Goal: Task Accomplishment & Management: Use online tool/utility

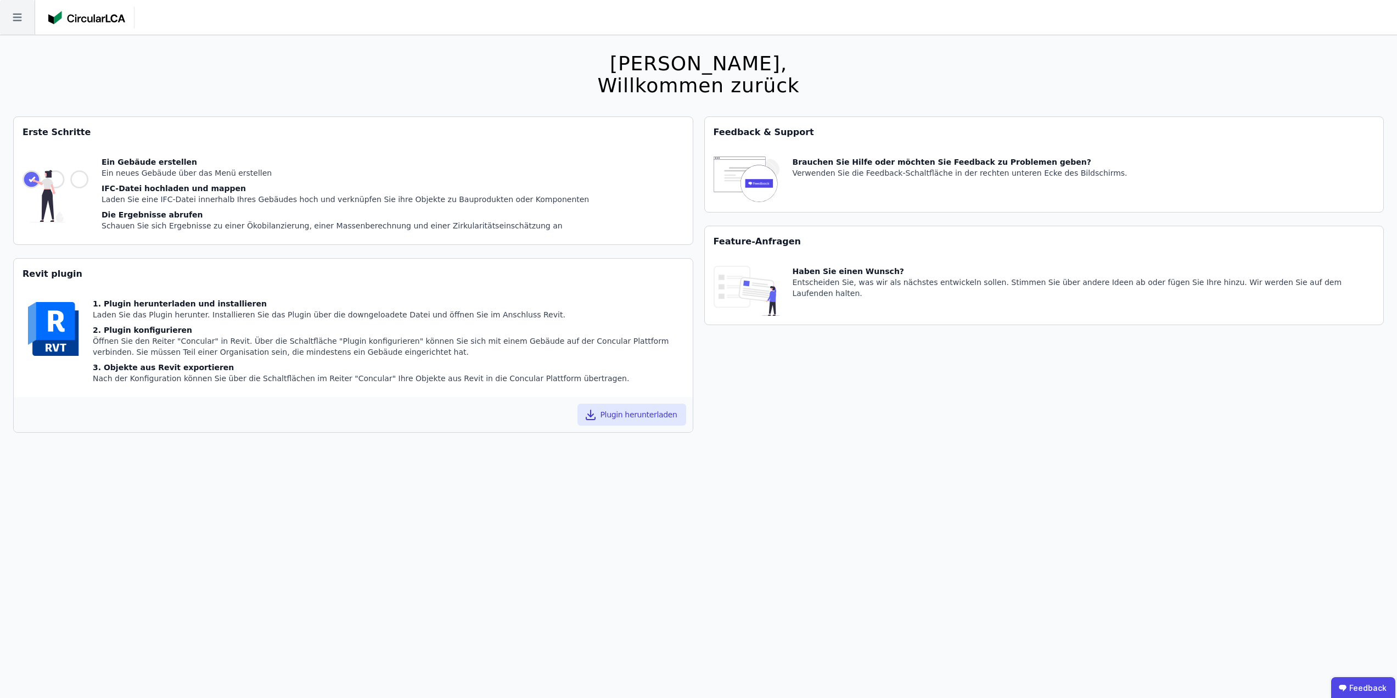
click at [11, 20] on icon at bounding box center [17, 17] width 35 height 35
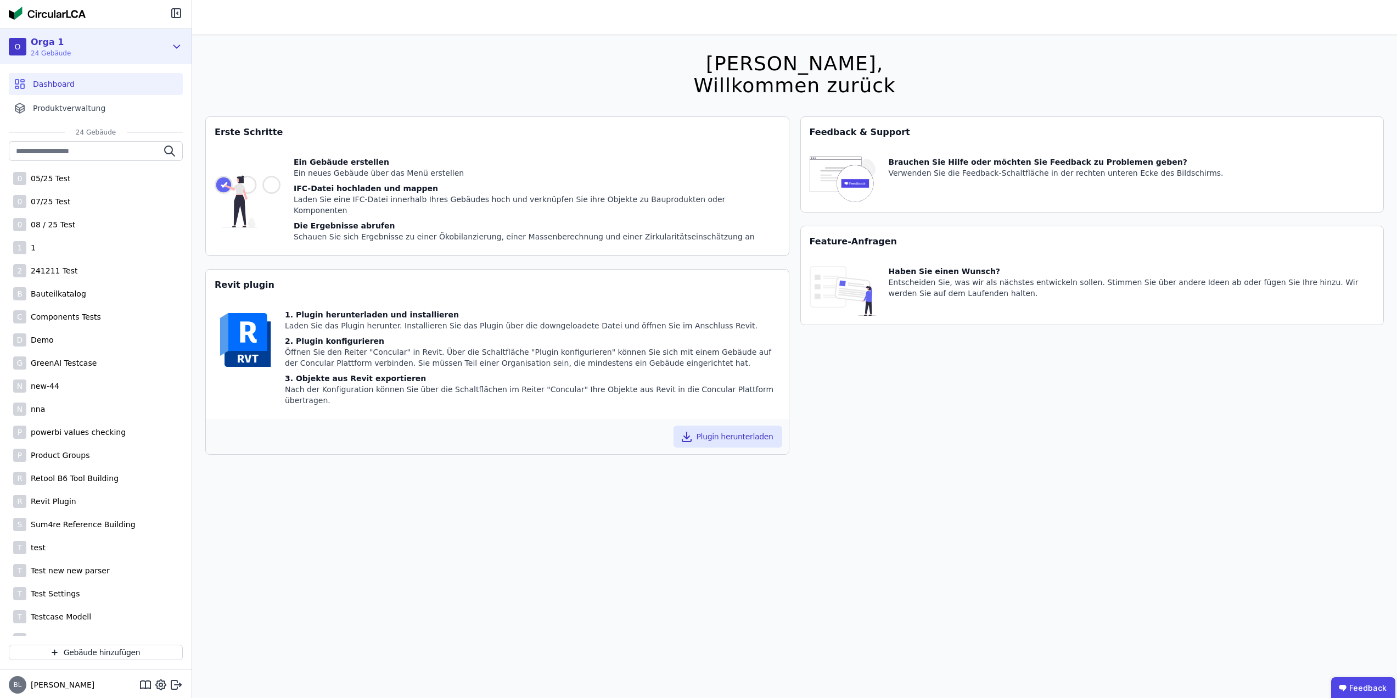
click at [103, 49] on div "O Orga 1 24 Gebäude" at bounding box center [88, 47] width 158 height 22
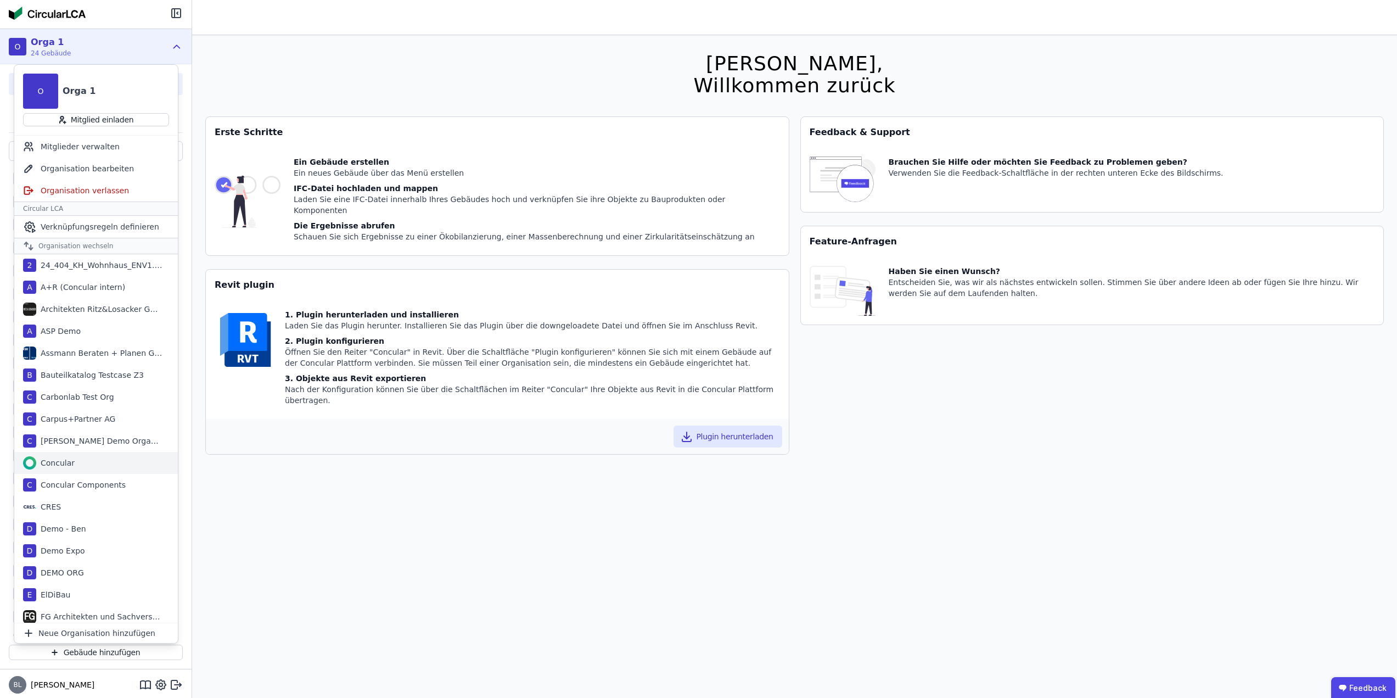
click at [86, 462] on div "Concular" at bounding box center [96, 463] width 164 height 22
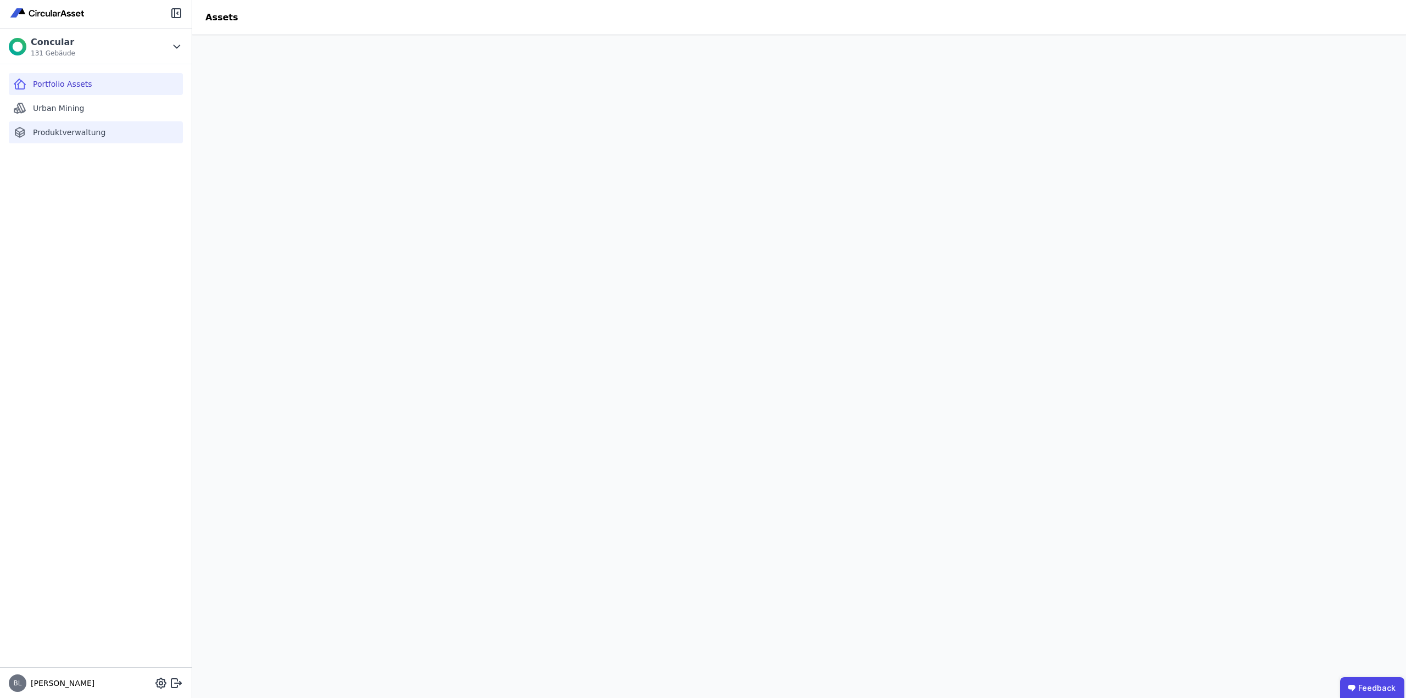
click at [71, 130] on span "Produktverwaltung" at bounding box center [69, 132] width 72 height 11
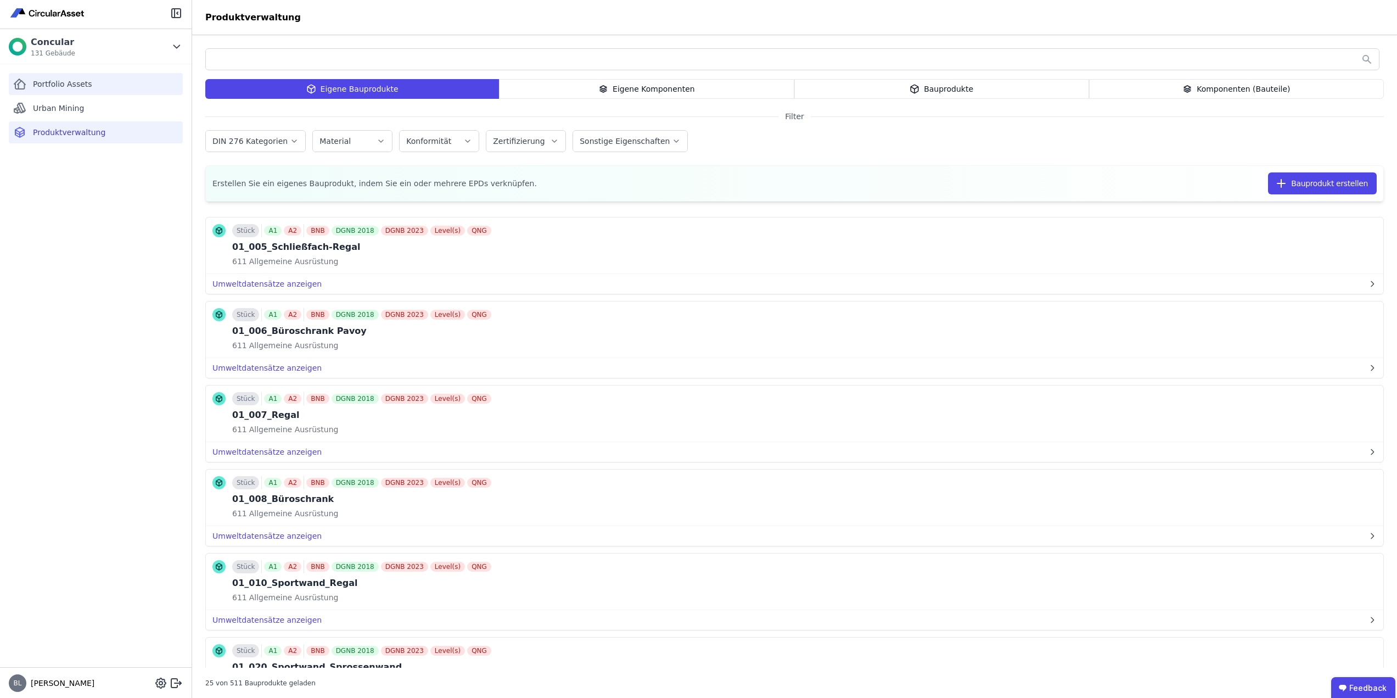
click at [75, 87] on span "Portfolio Assets" at bounding box center [62, 84] width 59 height 11
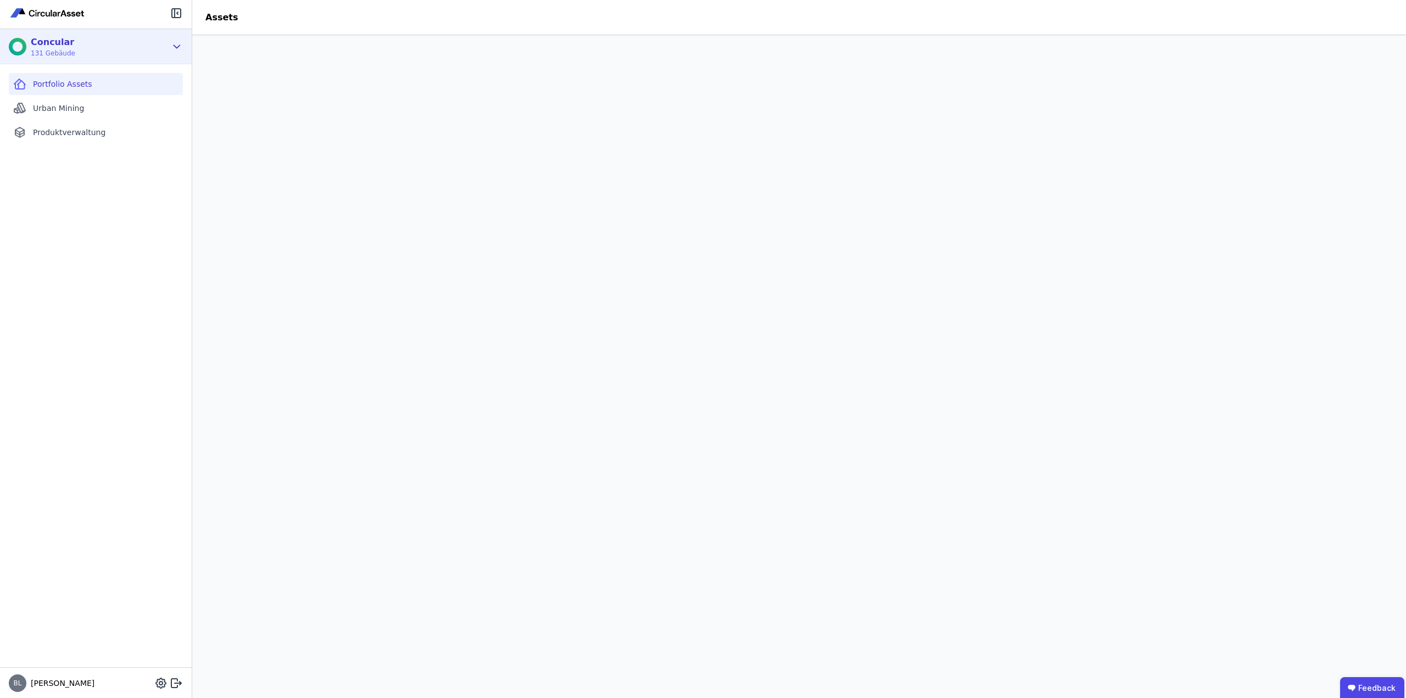
click at [175, 49] on icon at bounding box center [177, 46] width 12 height 13
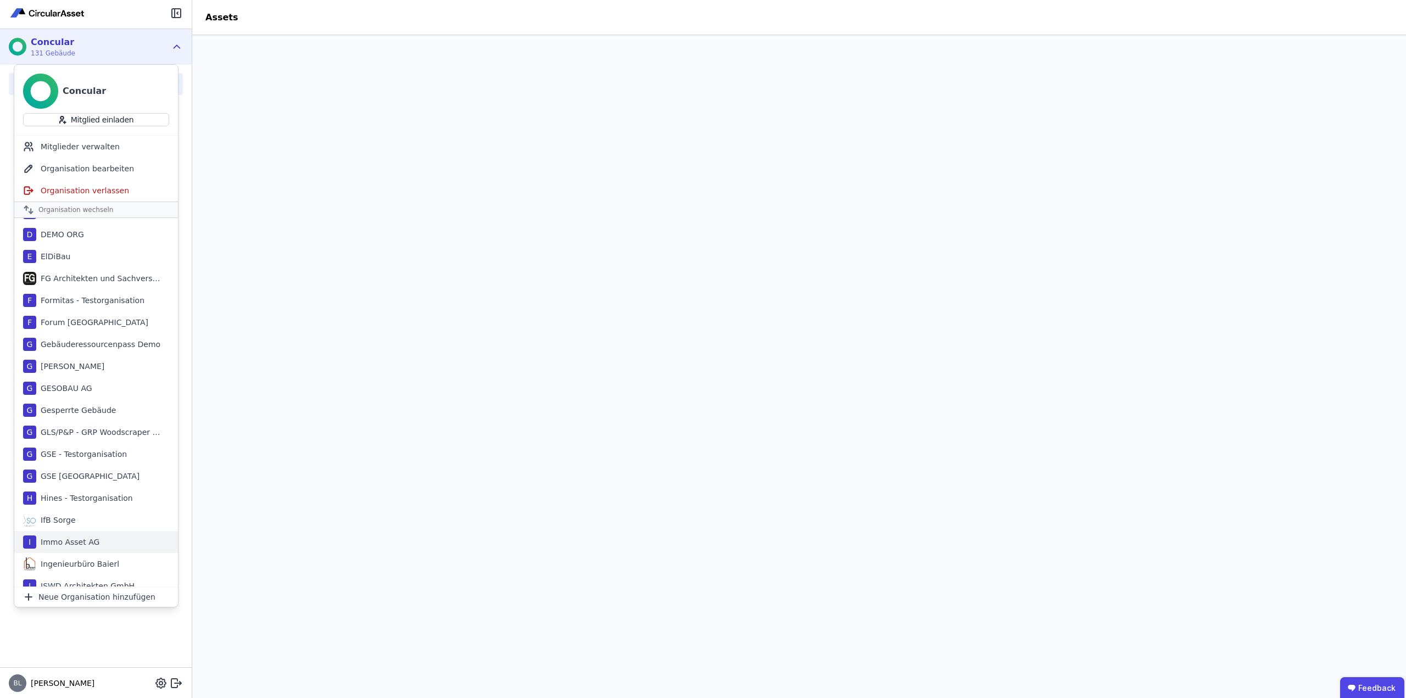
scroll to position [275, 0]
click at [72, 328] on div "Forum [GEOGRAPHIC_DATA]" at bounding box center [92, 327] width 112 height 11
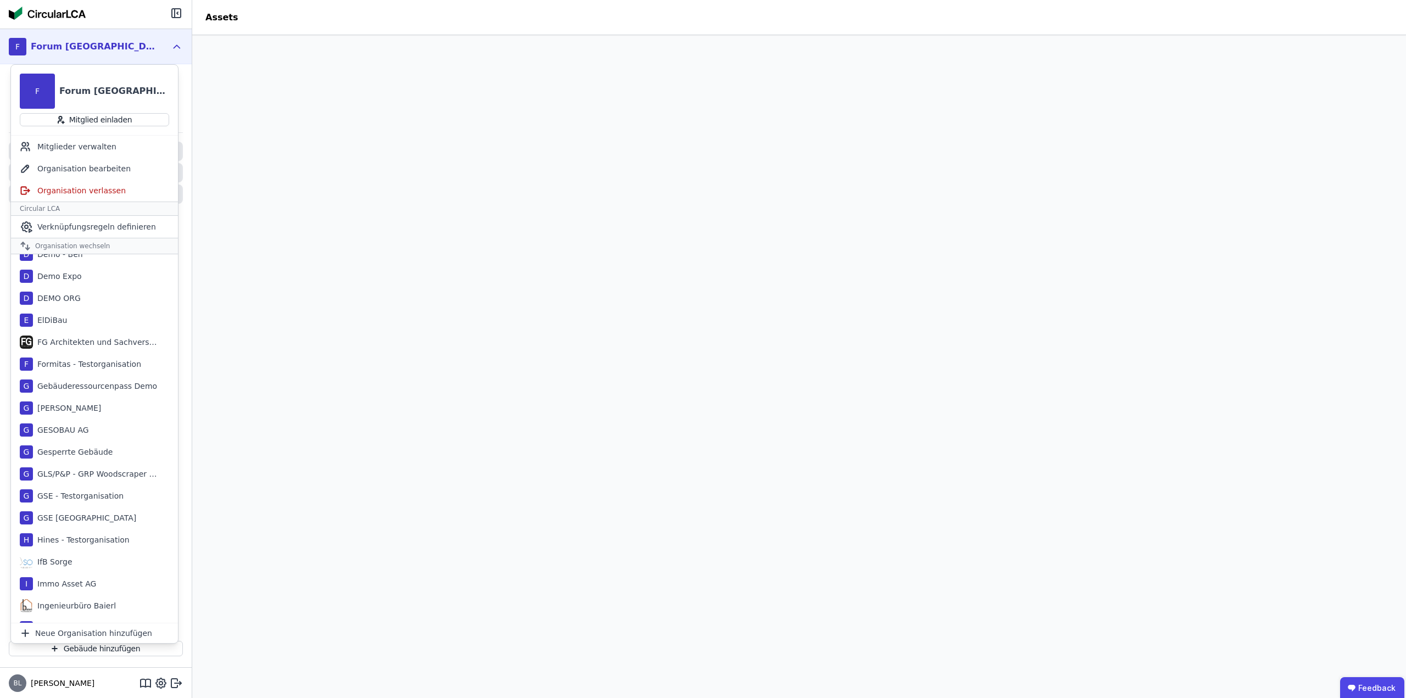
scroll to position [296, 0]
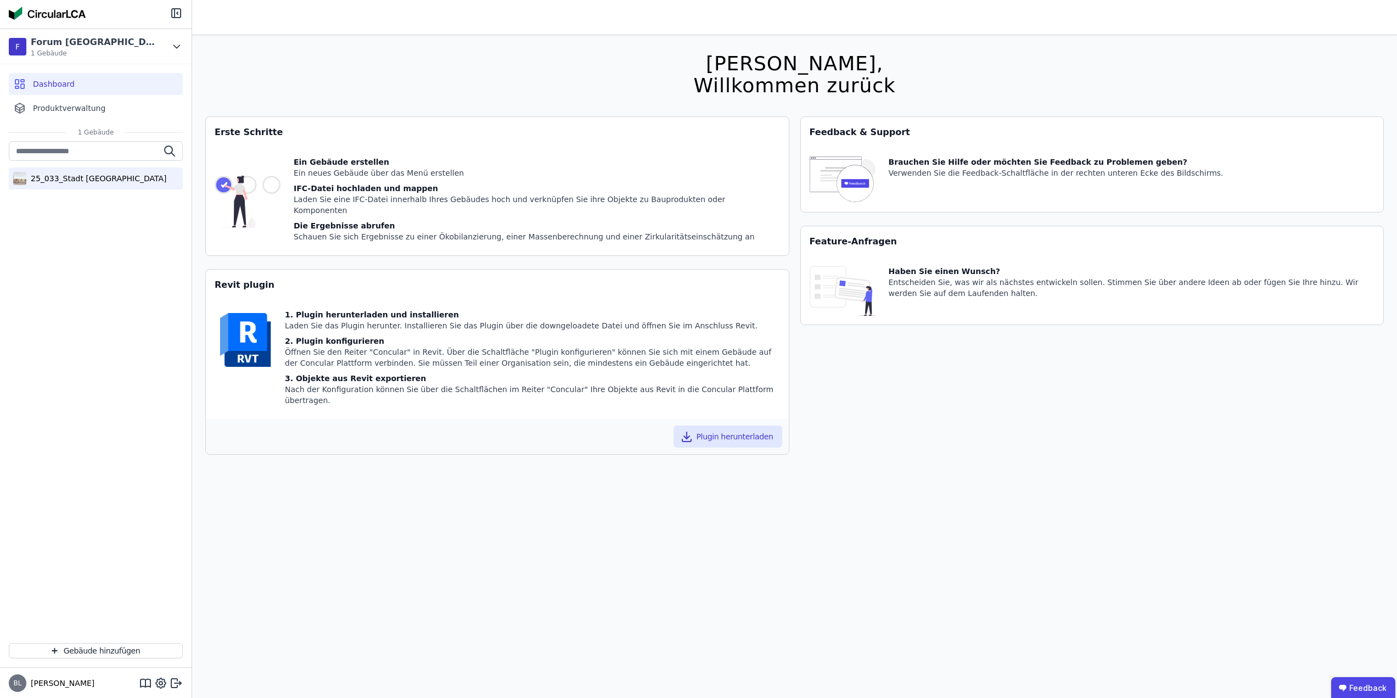
click at [97, 180] on div "25_033_Stadt [GEOGRAPHIC_DATA]" at bounding box center [96, 178] width 140 height 11
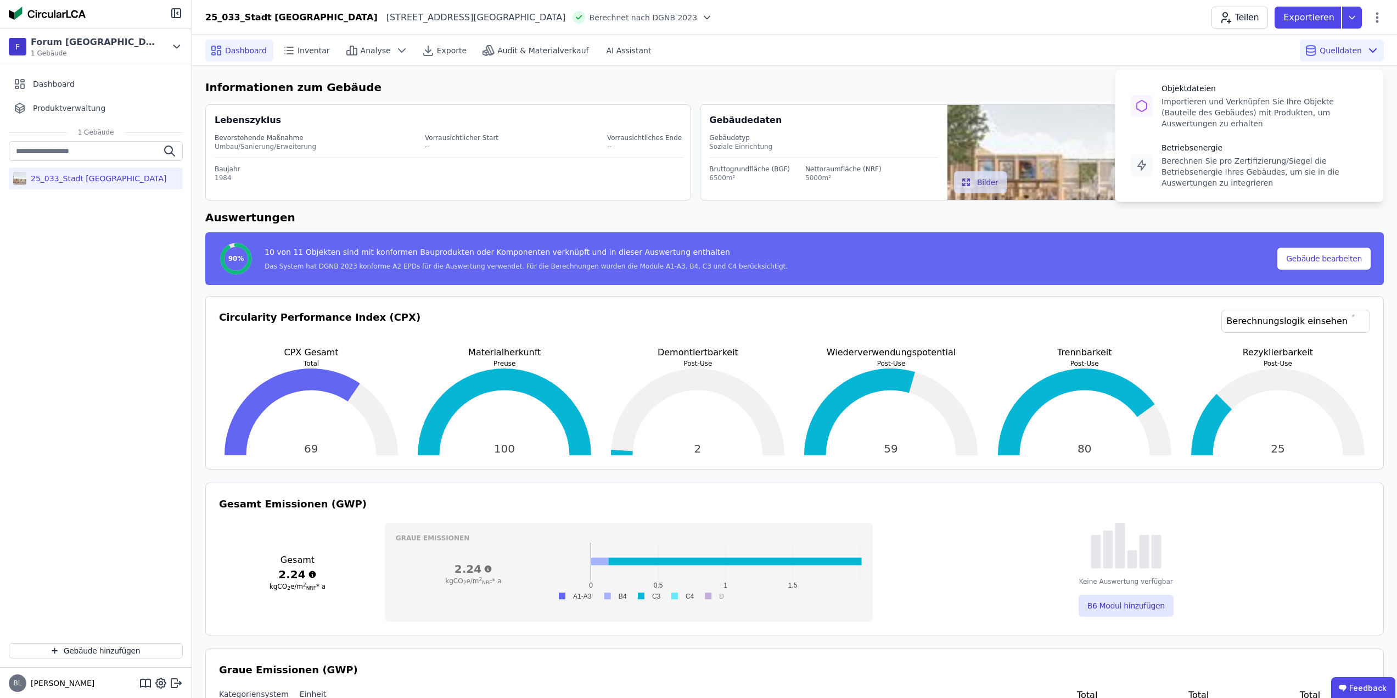
click at [1342, 49] on span "Quelldaten" at bounding box center [1341, 50] width 42 height 11
click at [1202, 105] on div "Importieren und Verknüpfen Sie Ihre Objekte (Bauteile des Gebäudes) mit Produkt…" at bounding box center [1265, 112] width 206 height 33
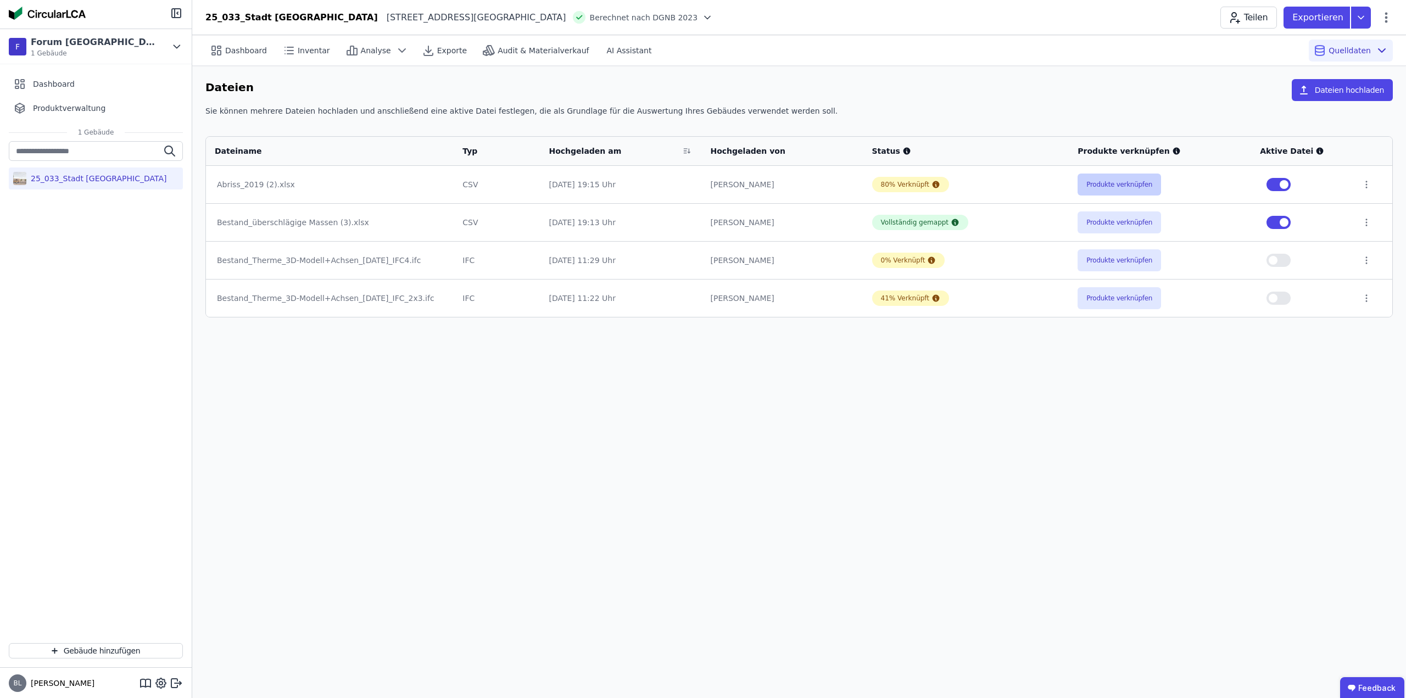
click at [1118, 179] on button "Produkte verknüpfen" at bounding box center [1118, 184] width 83 height 22
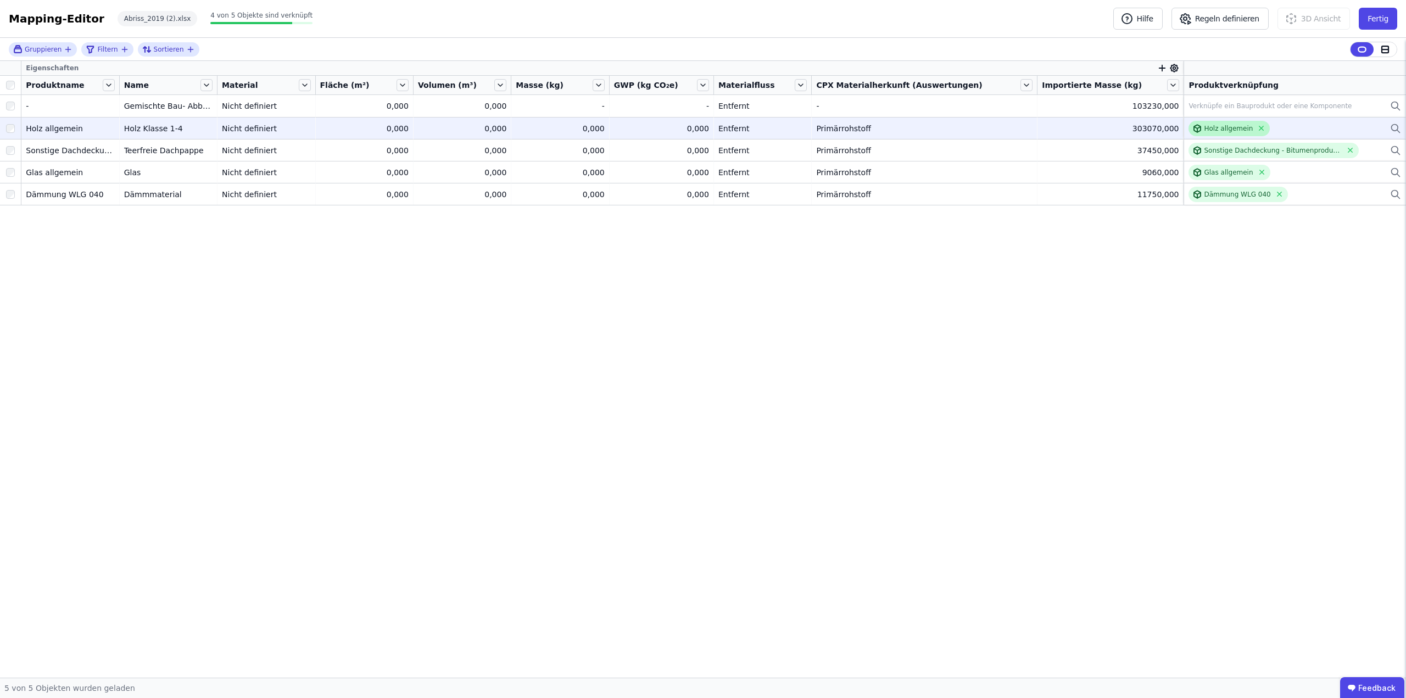
click at [1209, 130] on div "Holz allgemein" at bounding box center [1227, 128] width 49 height 9
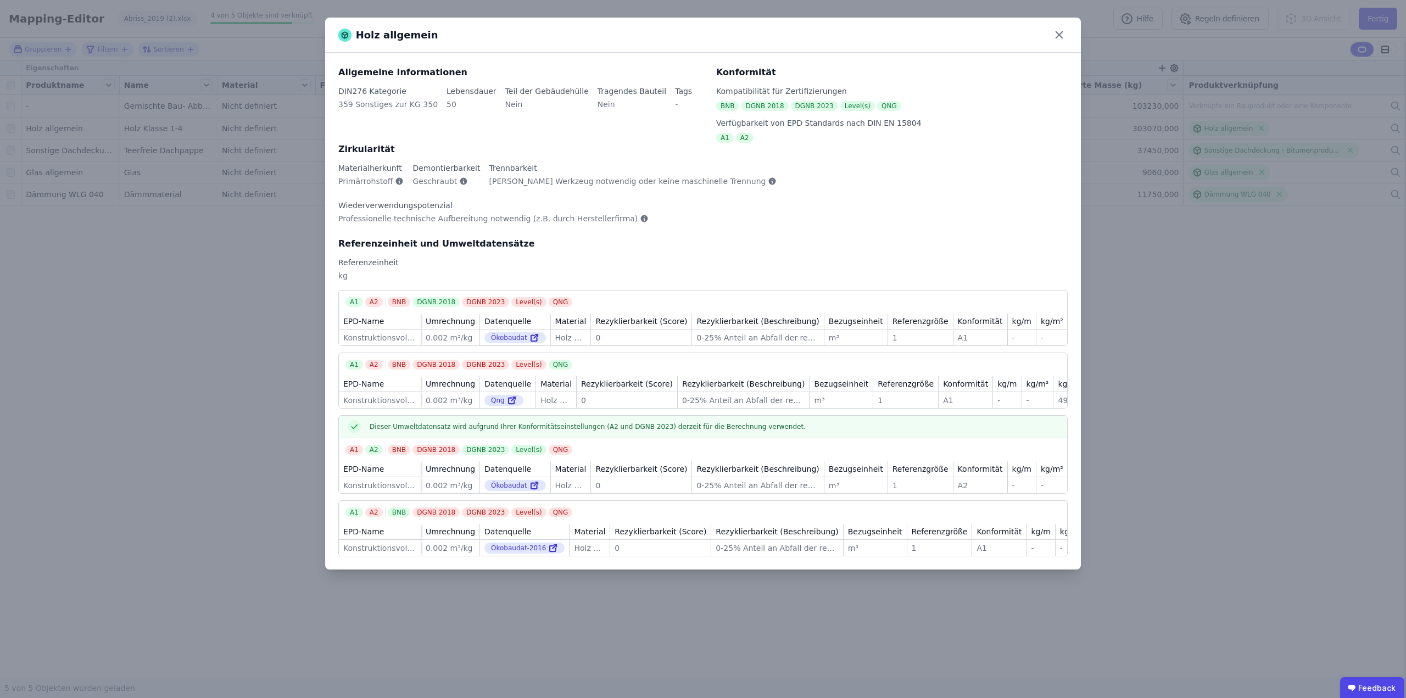
scroll to position [0, 1]
click at [1056, 37] on icon at bounding box center [1058, 35] width 7 height 7
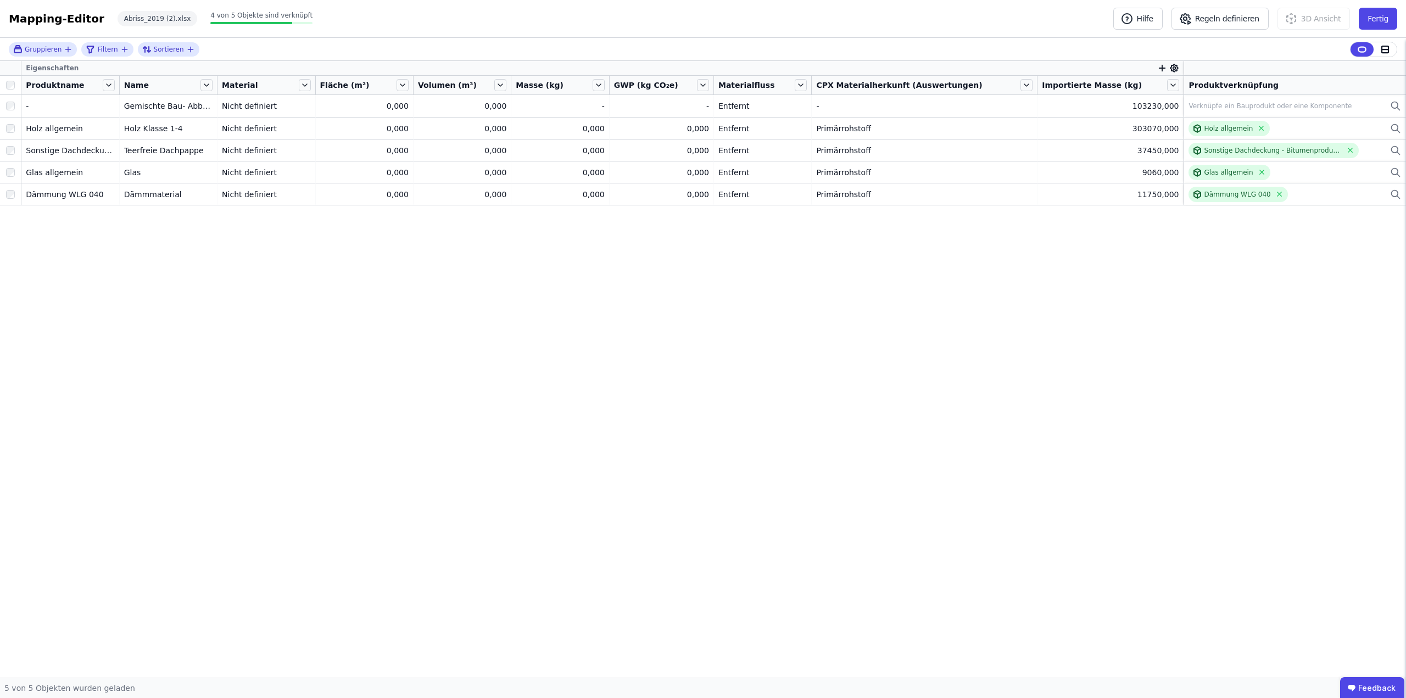
click at [1054, 257] on div "Eigenschaften Produktname Name Material Fläche (m²) Volumen (m³) Masse (kg) GWP…" at bounding box center [703, 369] width 1406 height 617
click at [1375, 15] on button "Fertig" at bounding box center [1377, 19] width 38 height 22
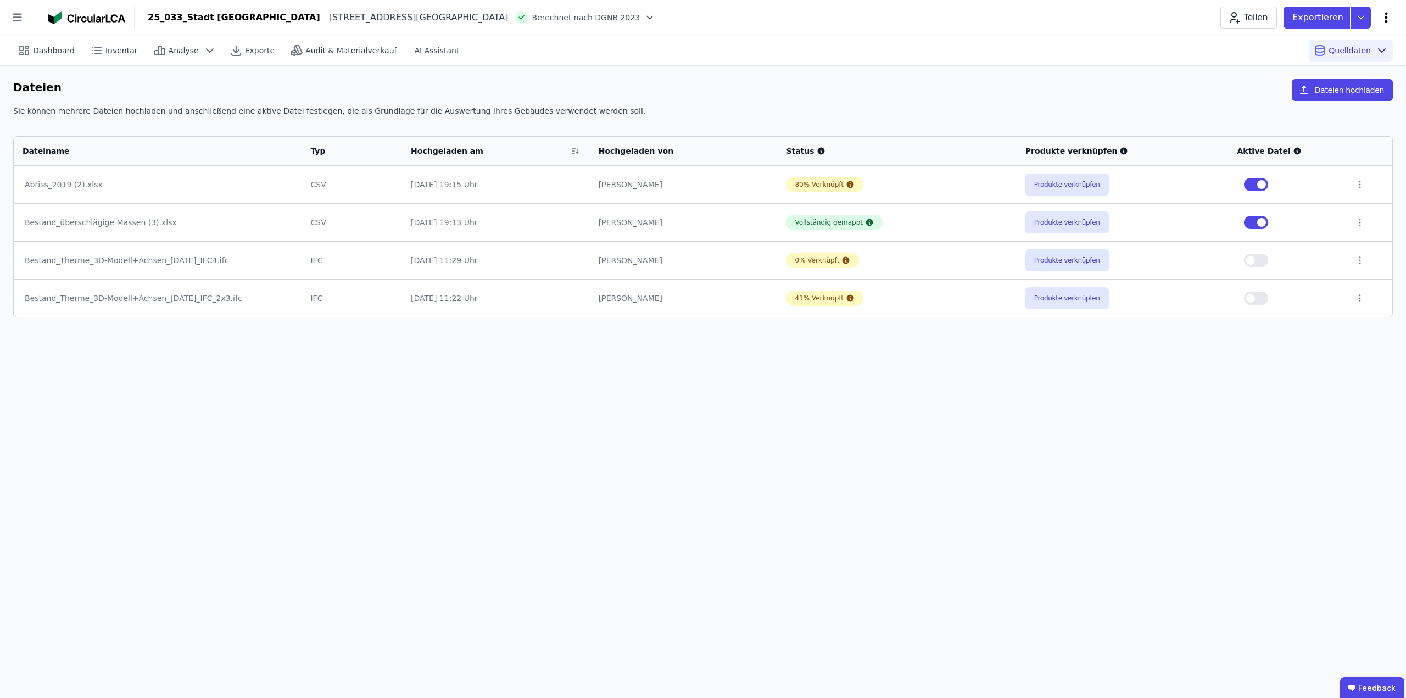
click at [1388, 16] on icon at bounding box center [1385, 17] width 13 height 13
click at [1326, 41] on span "Gebäude bearbeiten" at bounding box center [1334, 43] width 79 height 11
select select "**********"
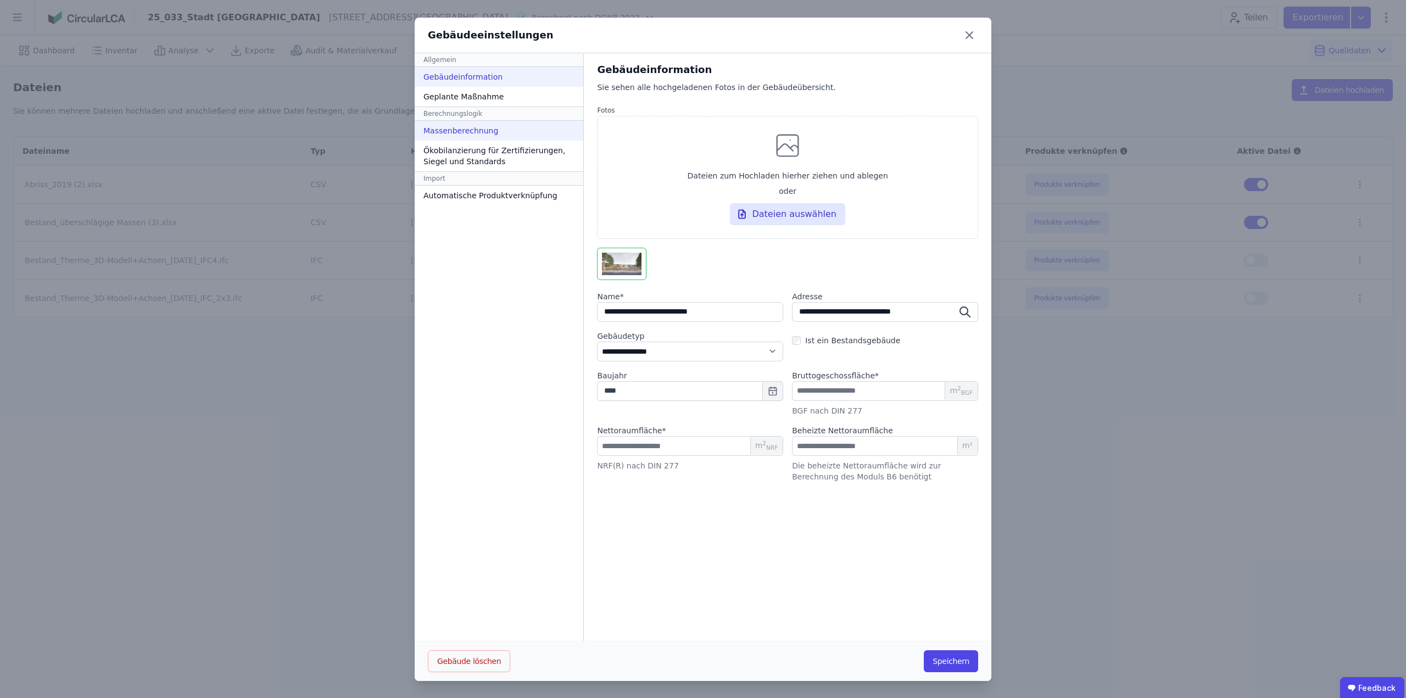
click at [461, 130] on div "Massenberechnung" at bounding box center [499, 131] width 169 height 20
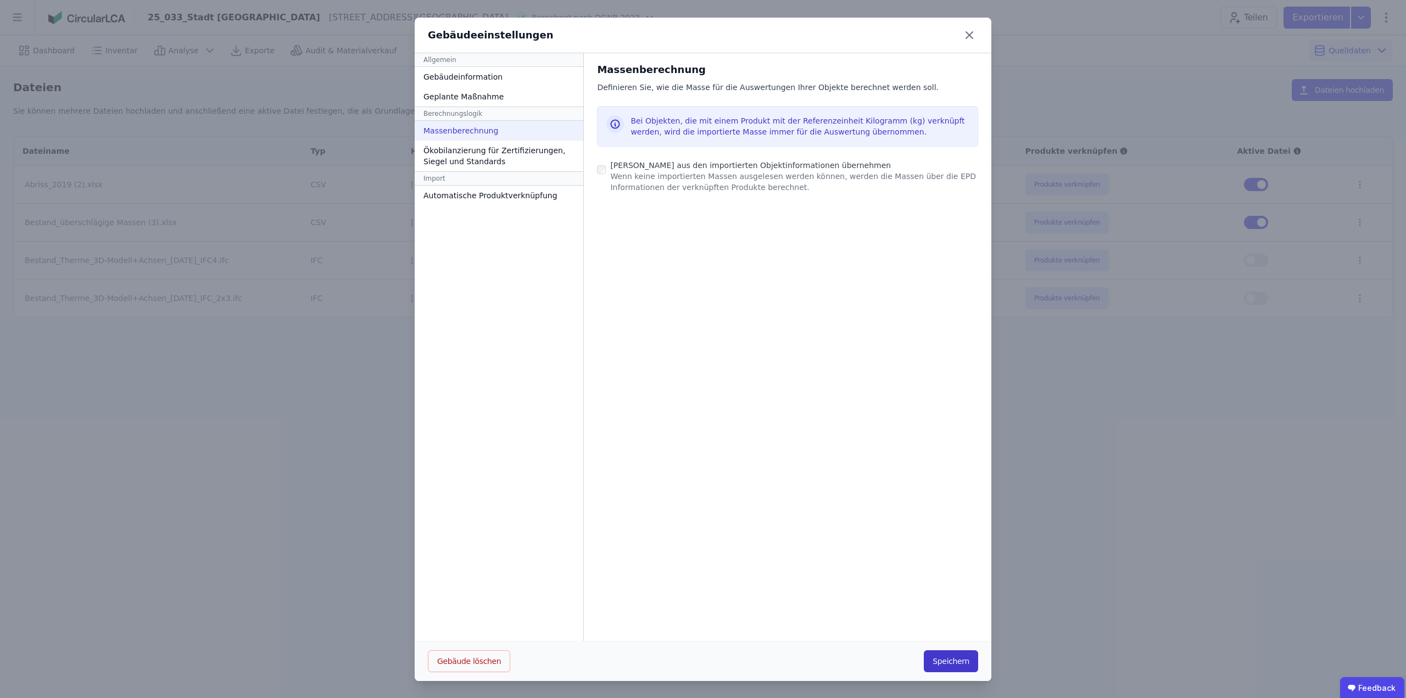
click at [938, 662] on button "Speichern" at bounding box center [950, 661] width 54 height 22
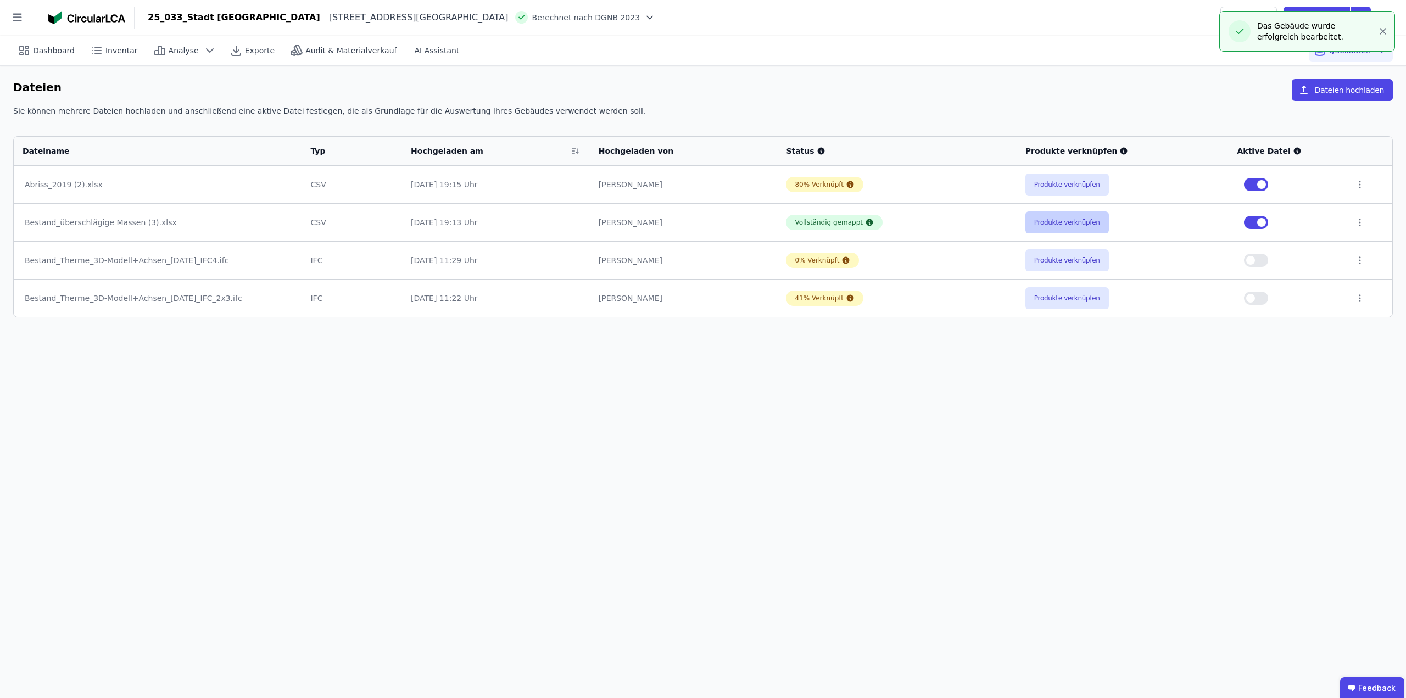
click at [1083, 222] on button "Produkte verknüpfen" at bounding box center [1066, 222] width 83 height 22
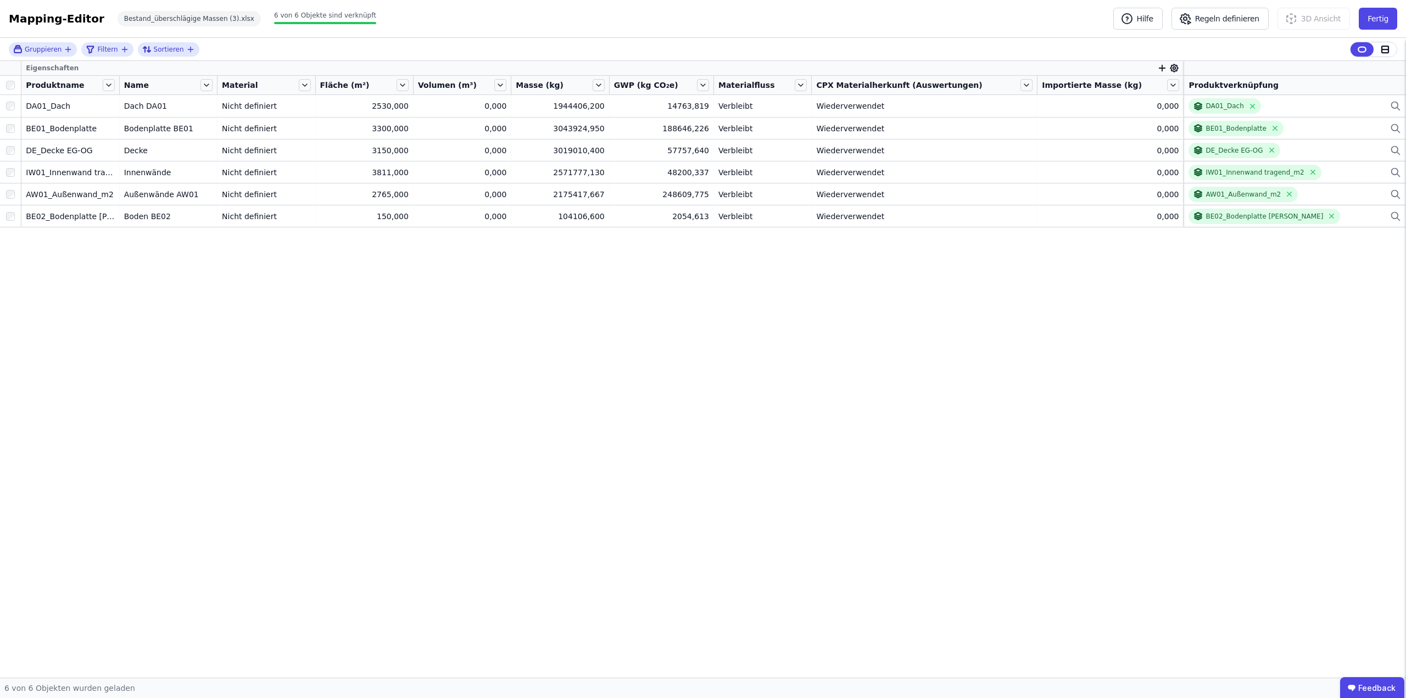
click at [1379, 31] on div "Mapping-Editor Hilfe Regeln definieren 3D Ansicht Fertig Bestand_überschlägig…" at bounding box center [703, 19] width 1406 height 38
click at [1384, 17] on button "Fertig" at bounding box center [1377, 19] width 38 height 22
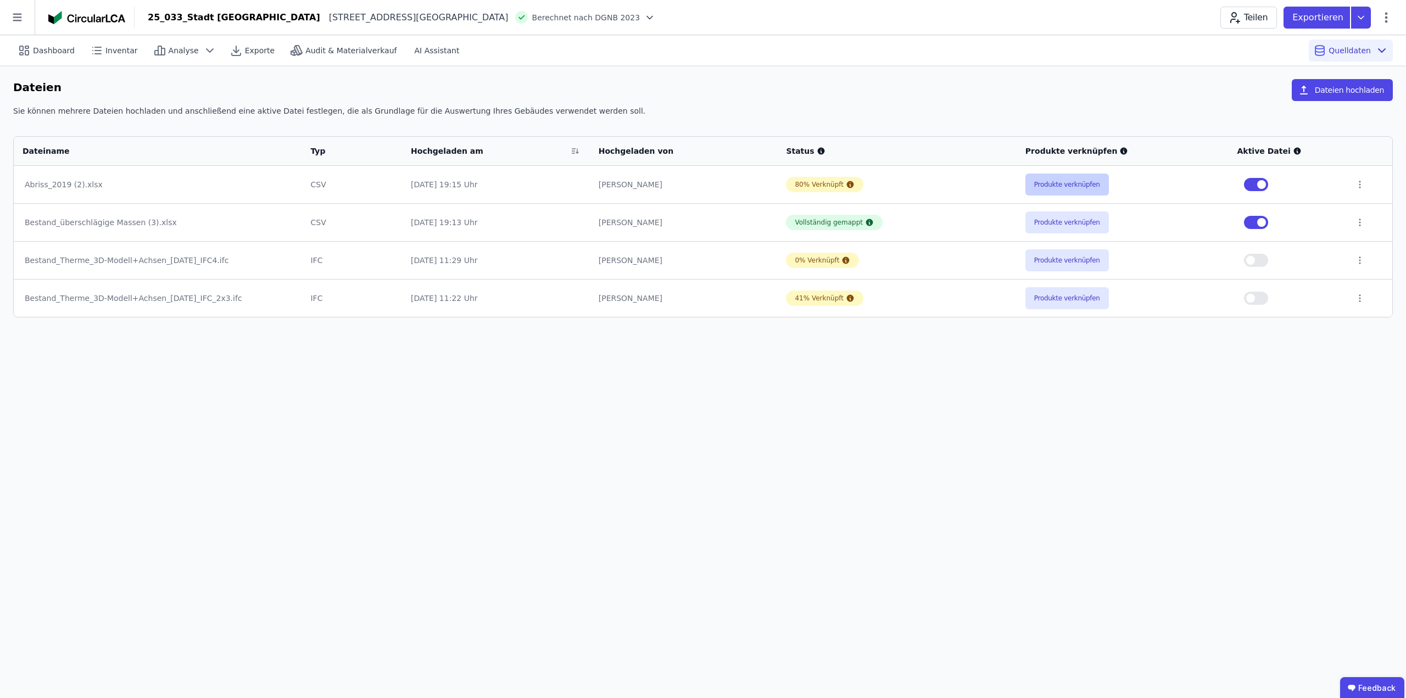
click at [1064, 175] on button "Produkte verknüpfen" at bounding box center [1066, 184] width 83 height 22
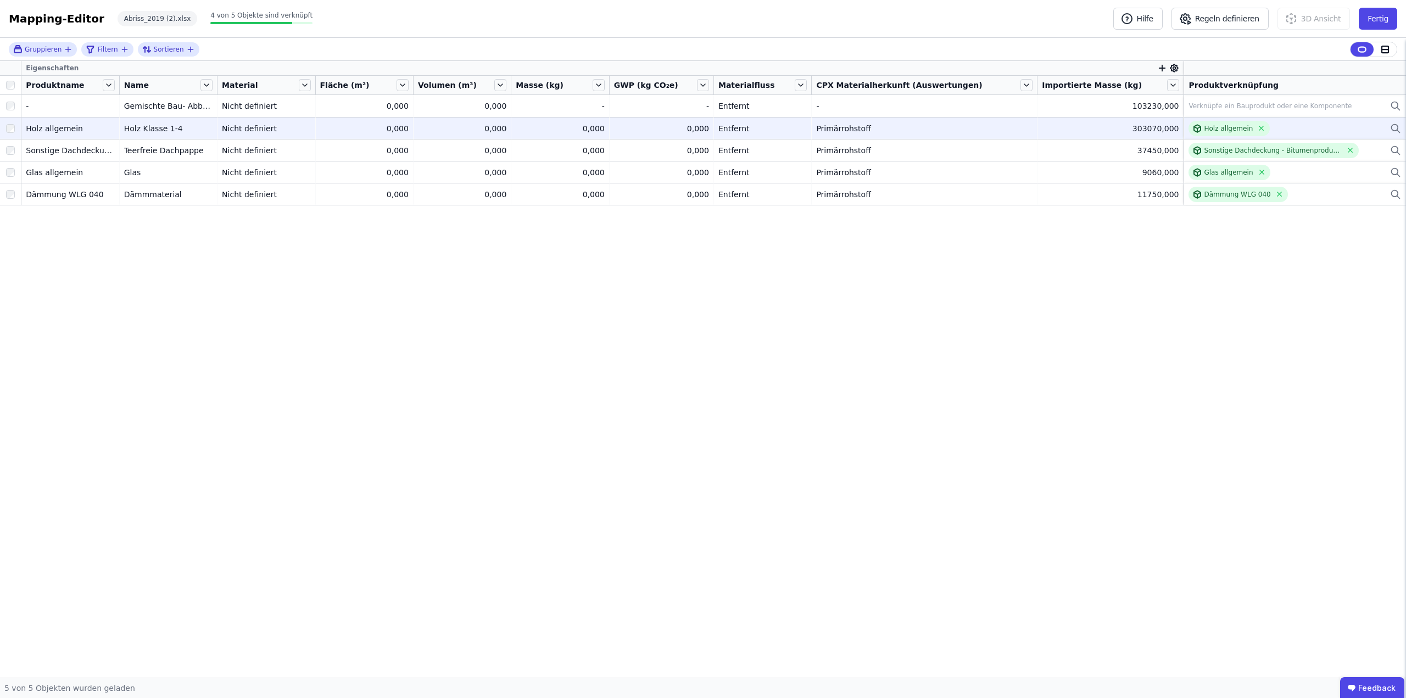
click at [1291, 128] on div "Holz allgemein" at bounding box center [1294, 128] width 212 height 15
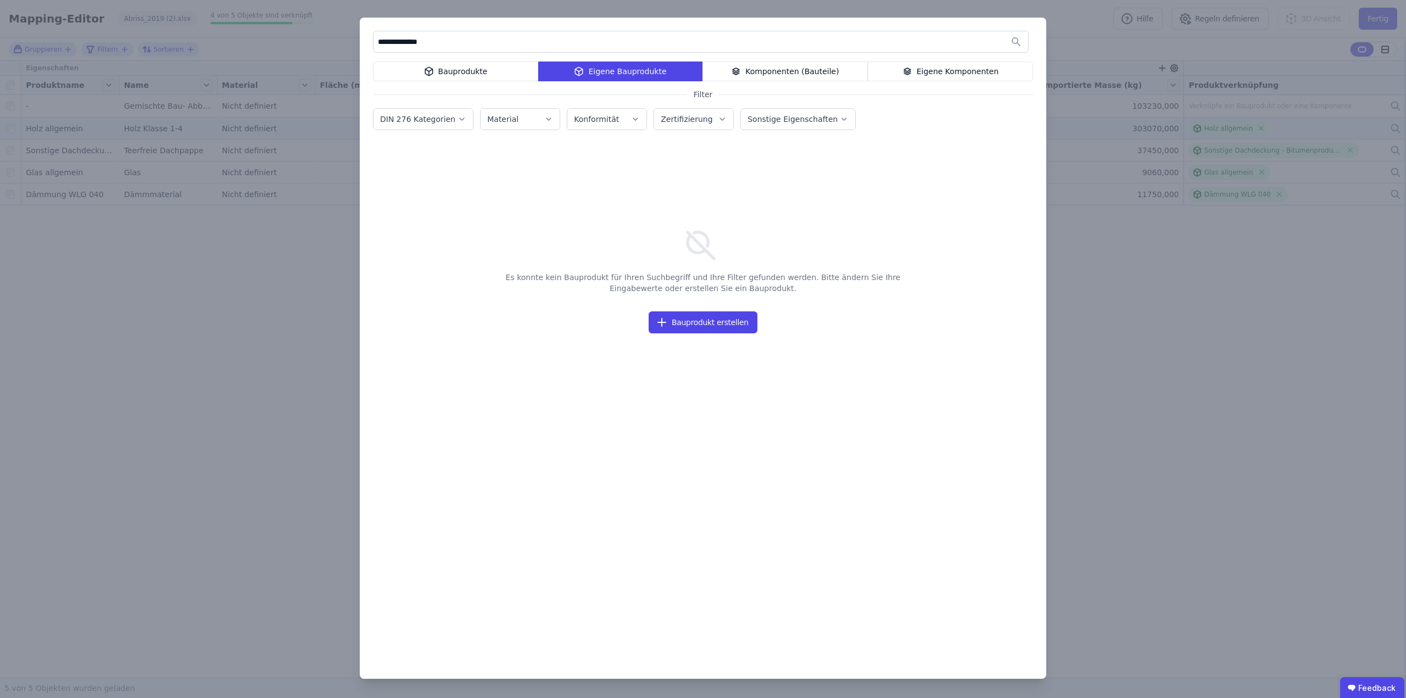
click at [429, 69] on icon at bounding box center [429, 71] width 8 height 8
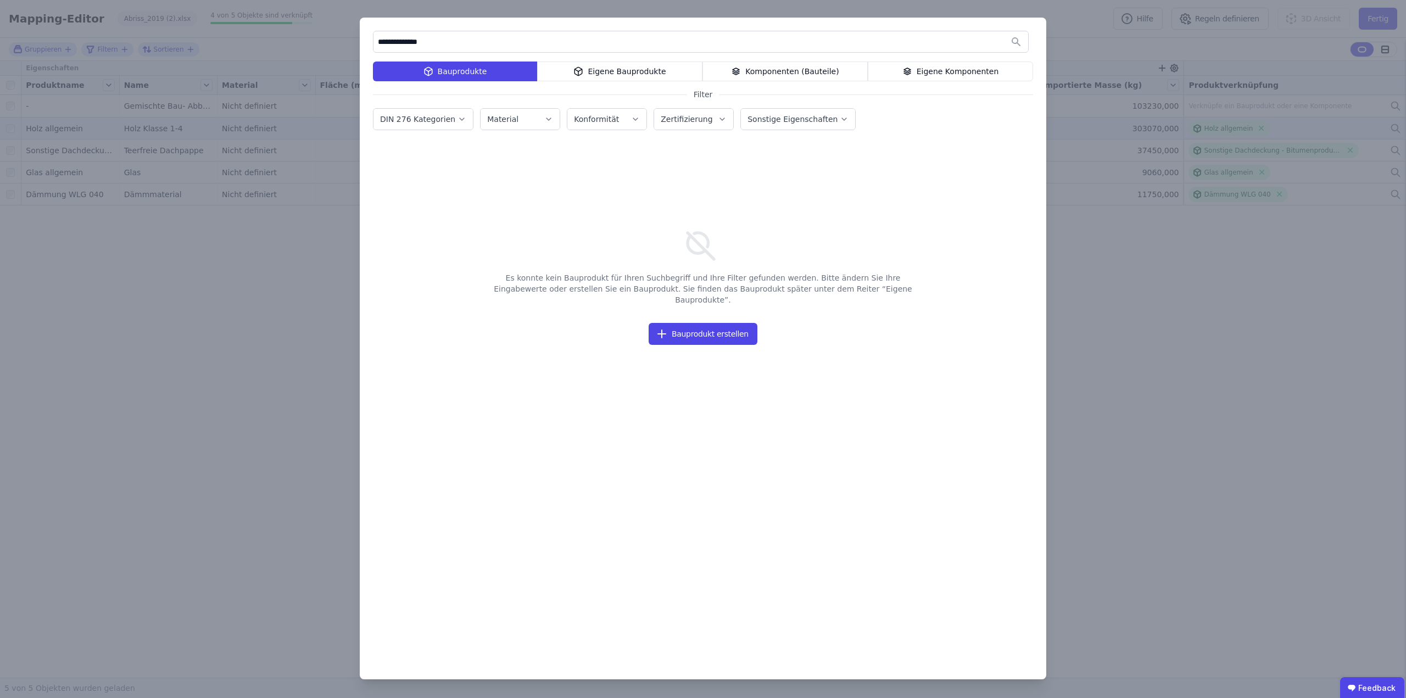
click at [614, 69] on div "Eigene Bauprodukte" at bounding box center [619, 71] width 165 height 20
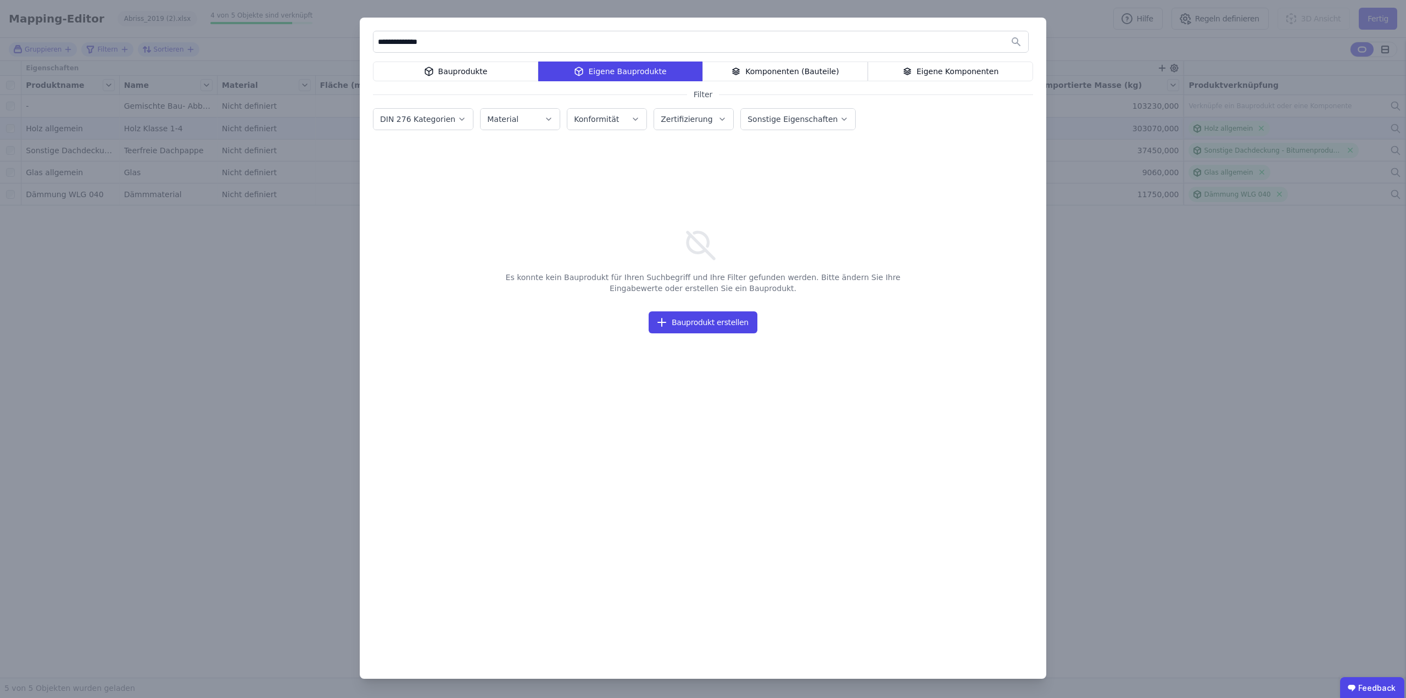
click at [389, 43] on input "**********" at bounding box center [700, 42] width 654 height 20
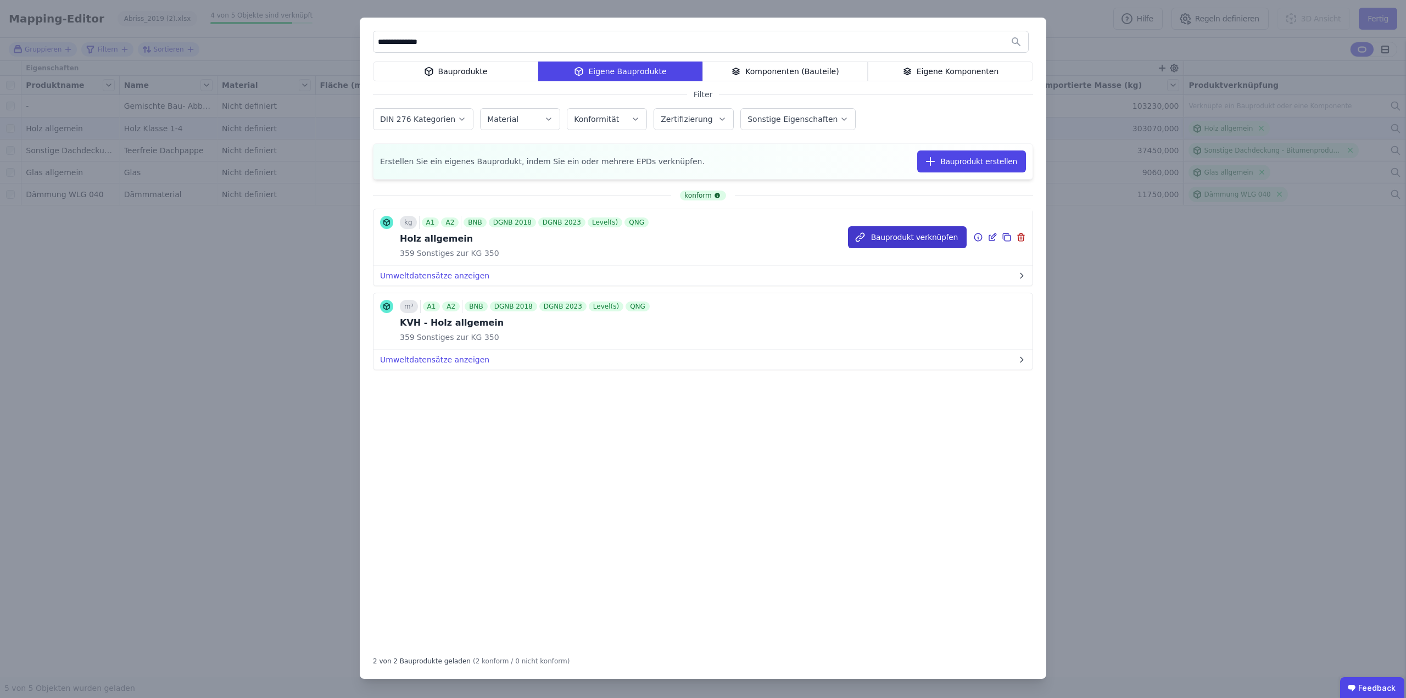
type input "**********"
click at [916, 238] on button "Bauprodukt verknüpfen" at bounding box center [907, 237] width 119 height 22
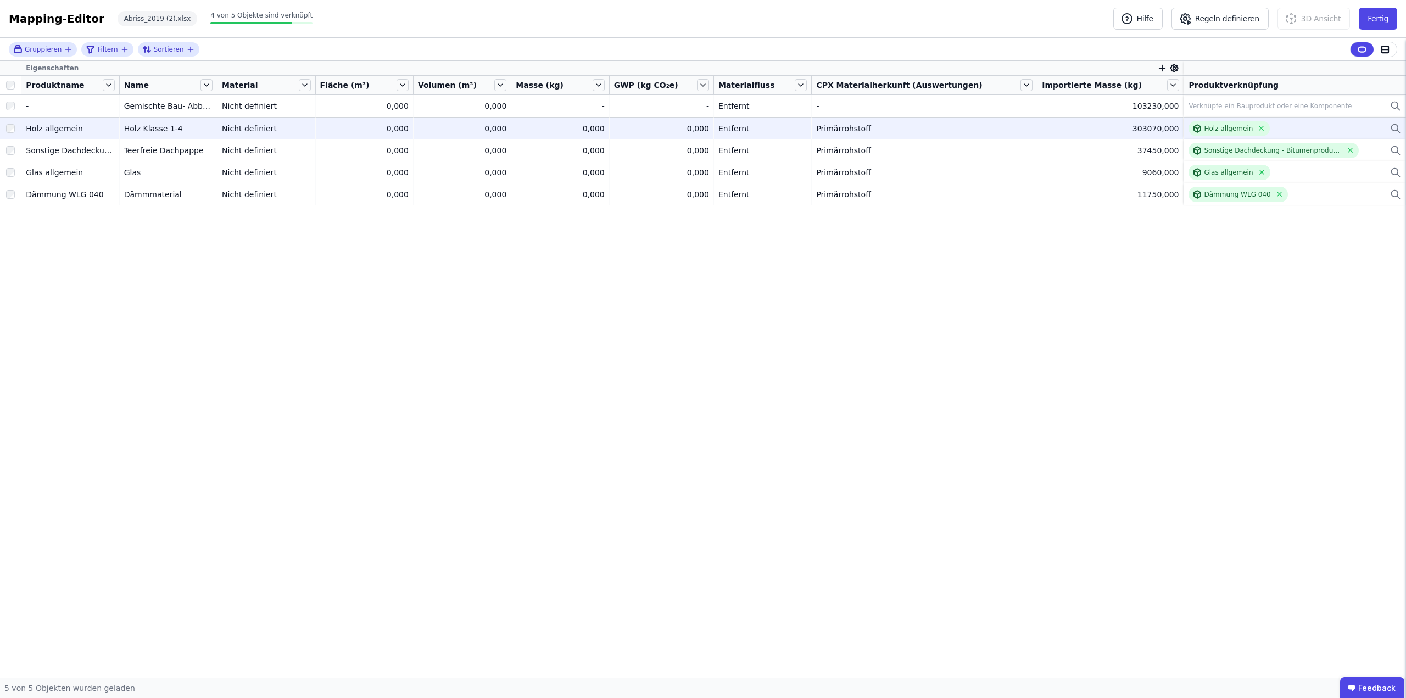
click at [842, 20] on div "Mapping-Editor Hilfe Regeln definieren 3D Ansicht Fertig Abriss_2019 (2).xlsx 4…" at bounding box center [703, 19] width 1406 height 38
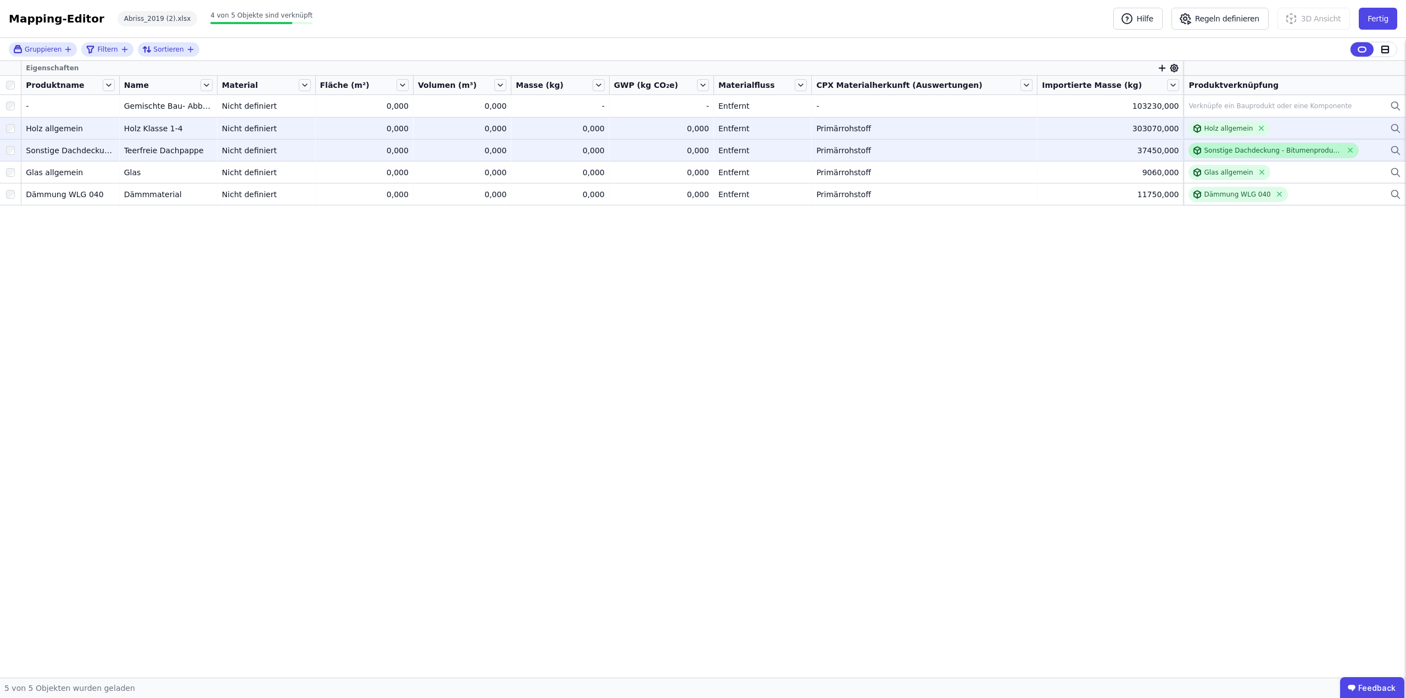
click at [1269, 148] on div "Sonstige Dachdeckung - Bitumenprodukte allgemein" at bounding box center [1271, 150] width 137 height 9
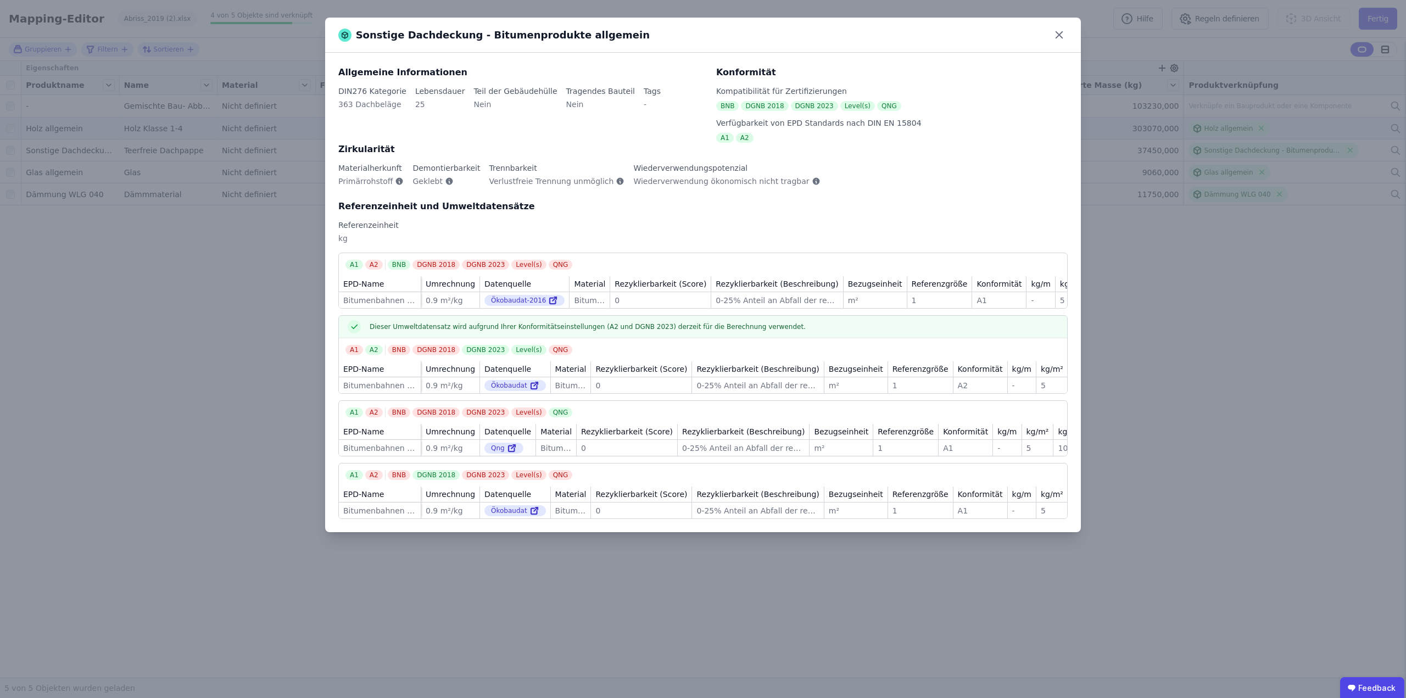
click at [1178, 379] on div "Sonstige Dachdeckung - Bitumenprodukte allgemein Allgemeine Informationen DIN27…" at bounding box center [703, 349] width 1406 height 698
click at [1061, 36] on icon at bounding box center [1058, 34] width 17 height 17
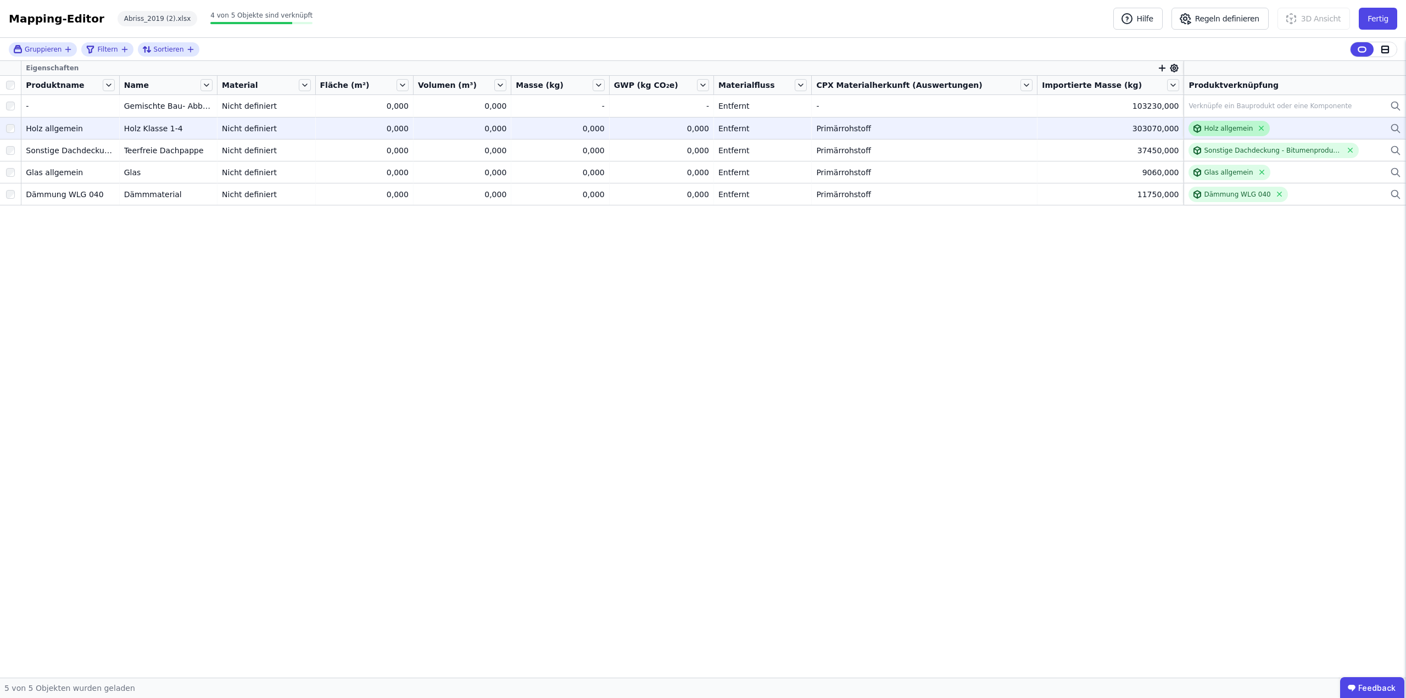
click at [1214, 133] on div "Holz allgemein" at bounding box center [1228, 128] width 81 height 15
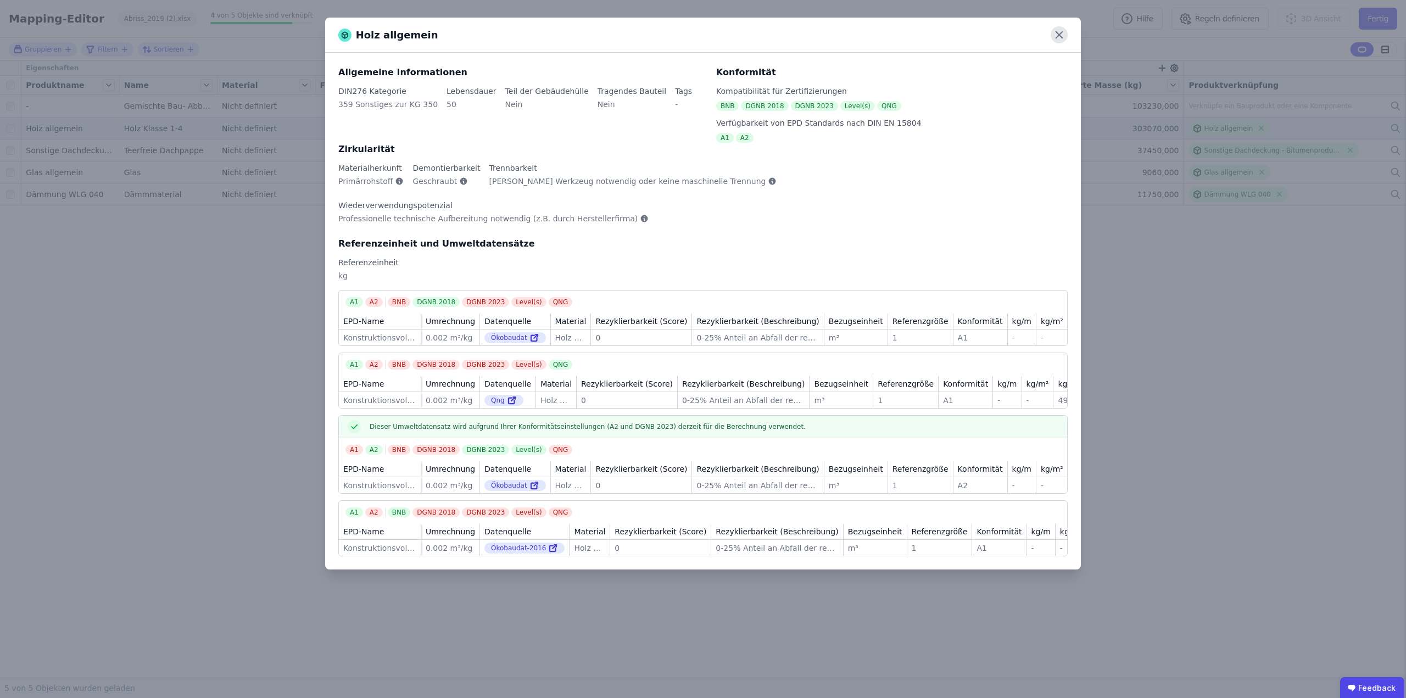
click at [1056, 33] on icon at bounding box center [1058, 34] width 17 height 17
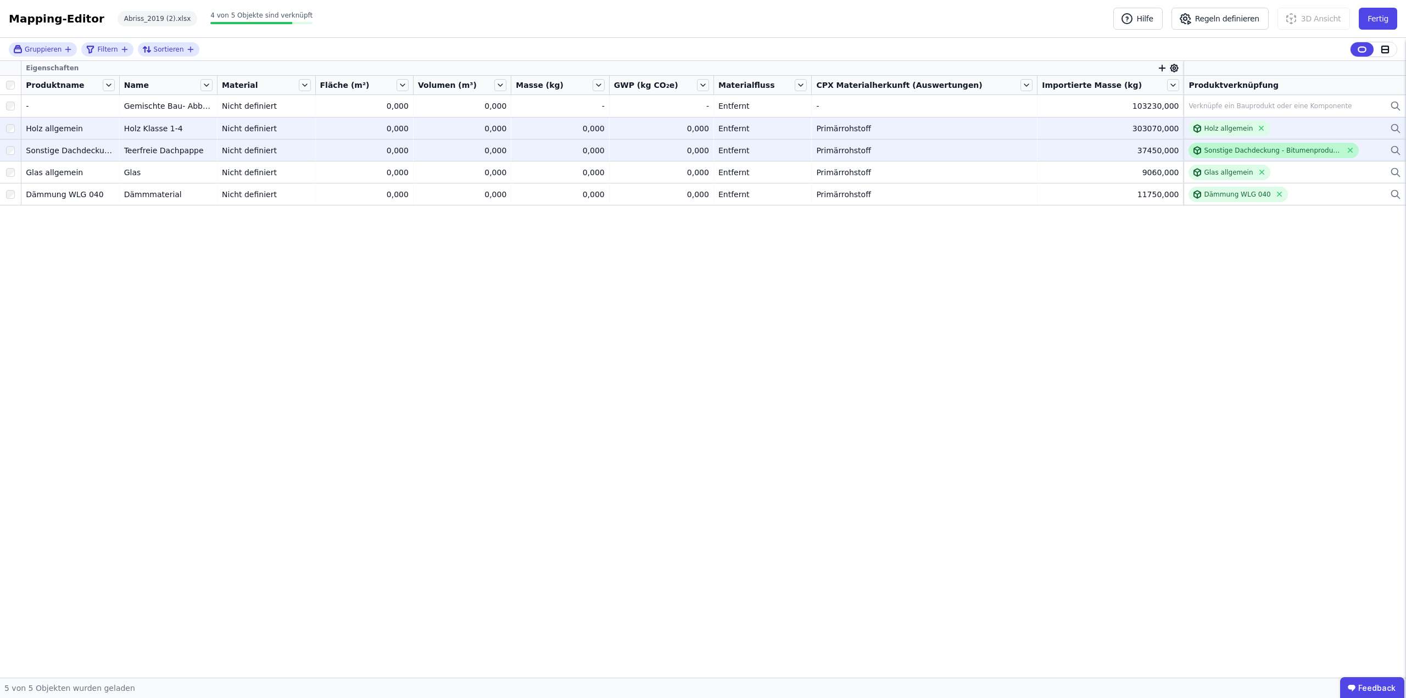
click at [1246, 154] on div "Sonstige Dachdeckung - Bitumenprodukte allgemein" at bounding box center [1271, 150] width 137 height 9
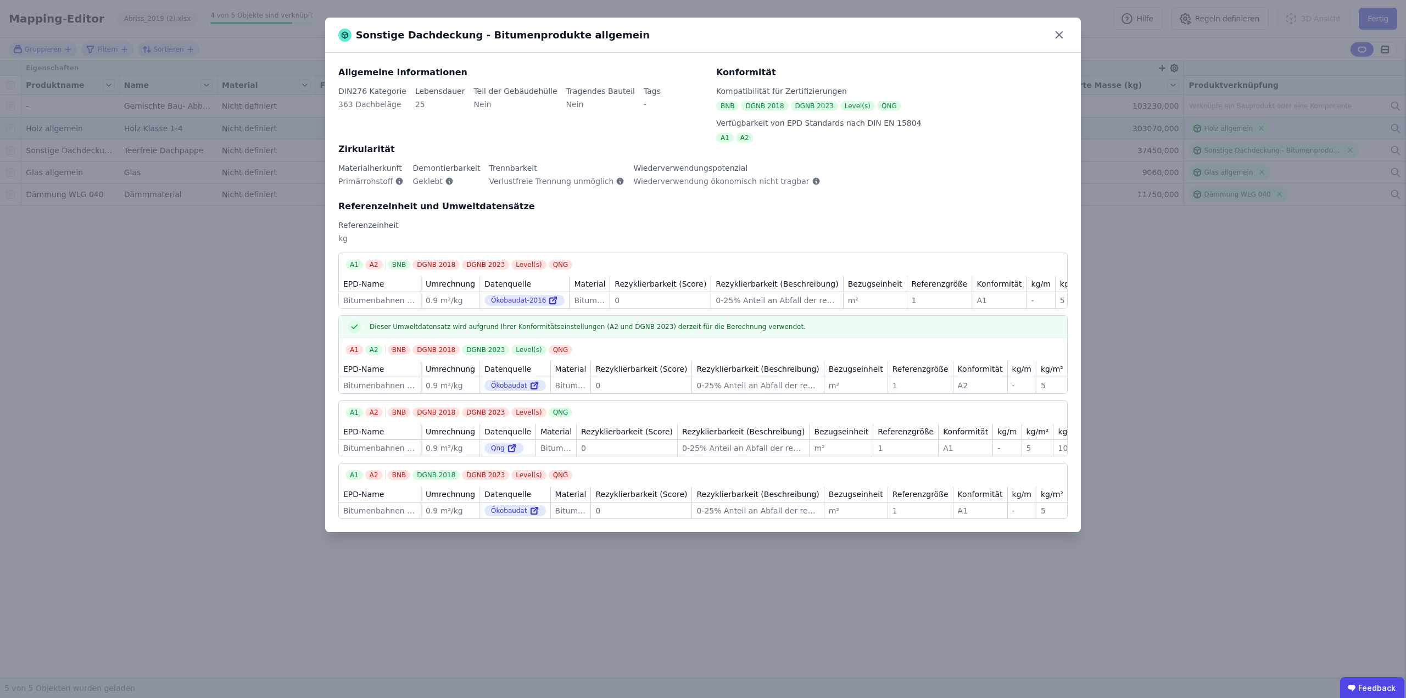
click at [1060, 35] on icon at bounding box center [1058, 34] width 17 height 17
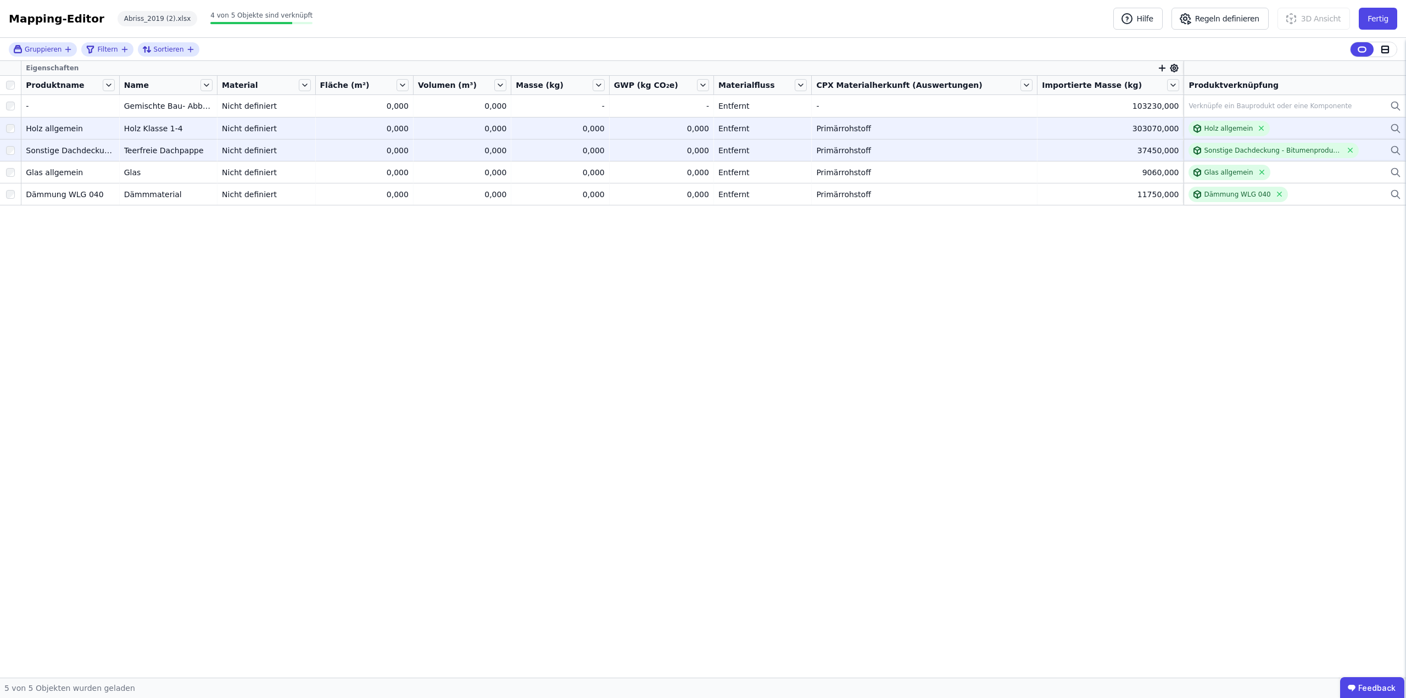
click at [1397, 153] on icon at bounding box center [1398, 153] width 3 height 3
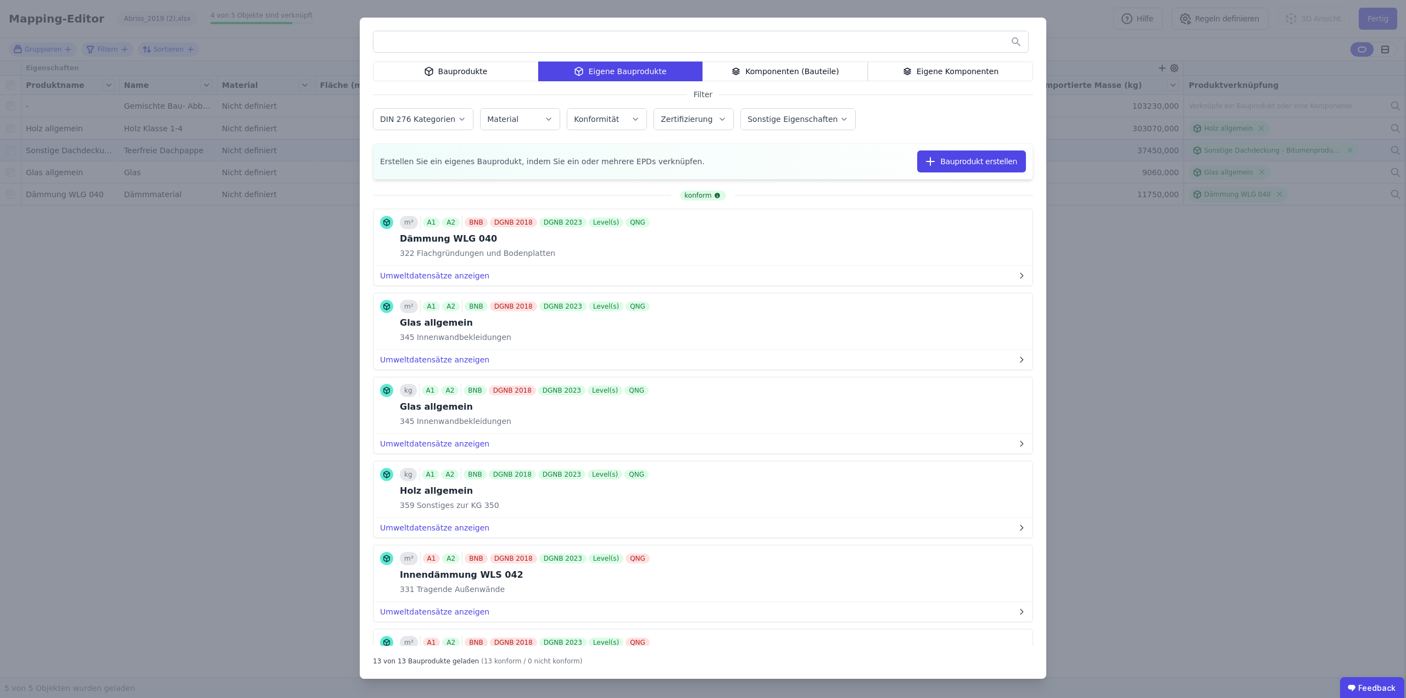
click at [470, 60] on div "Bauprodukte Eigene Bauprodukte Komponenten (Bauteile) Eigene Komponenten Filter…" at bounding box center [703, 348] width 686 height 661
click at [462, 80] on div "Bauprodukte" at bounding box center [455, 71] width 165 height 20
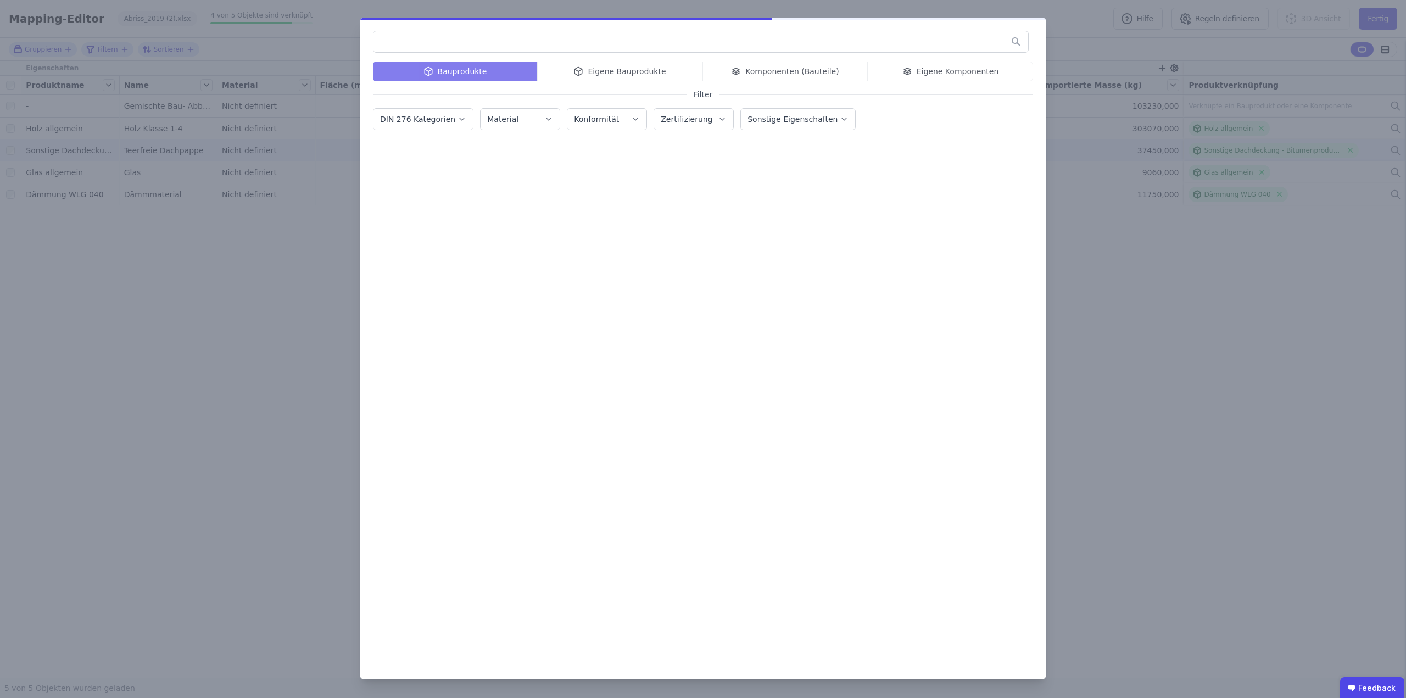
click at [488, 35] on input "text" at bounding box center [700, 42] width 654 height 20
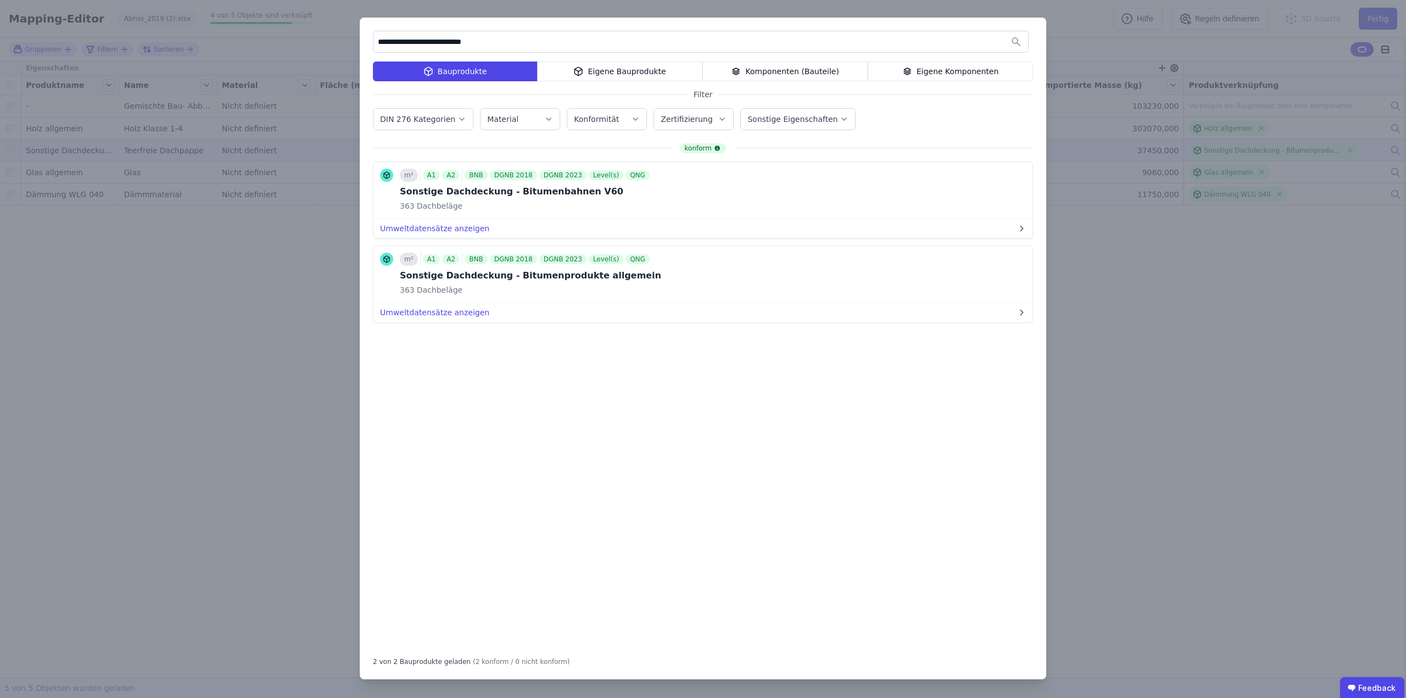
type input "**********"
click at [633, 71] on div "Eigene Bauprodukte" at bounding box center [619, 71] width 165 height 20
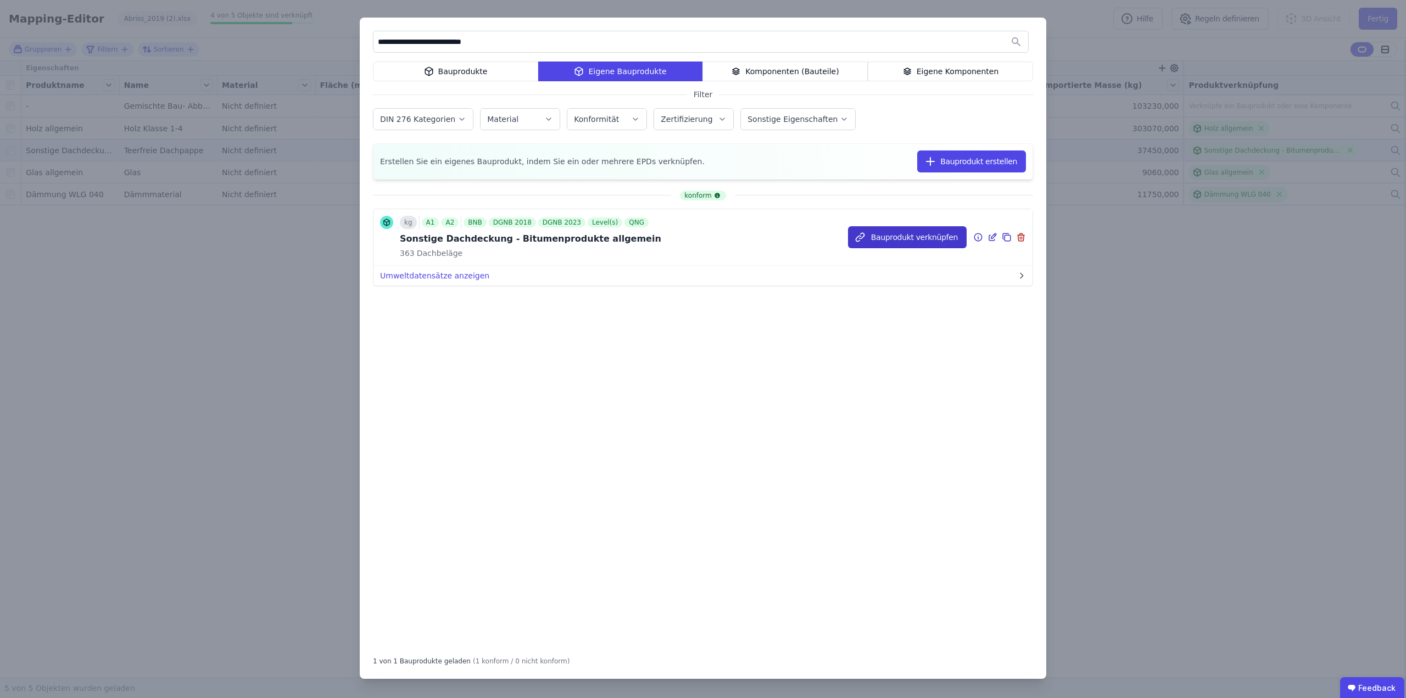
click at [936, 240] on button "Bauprodukt verknüpfen" at bounding box center [907, 237] width 119 height 22
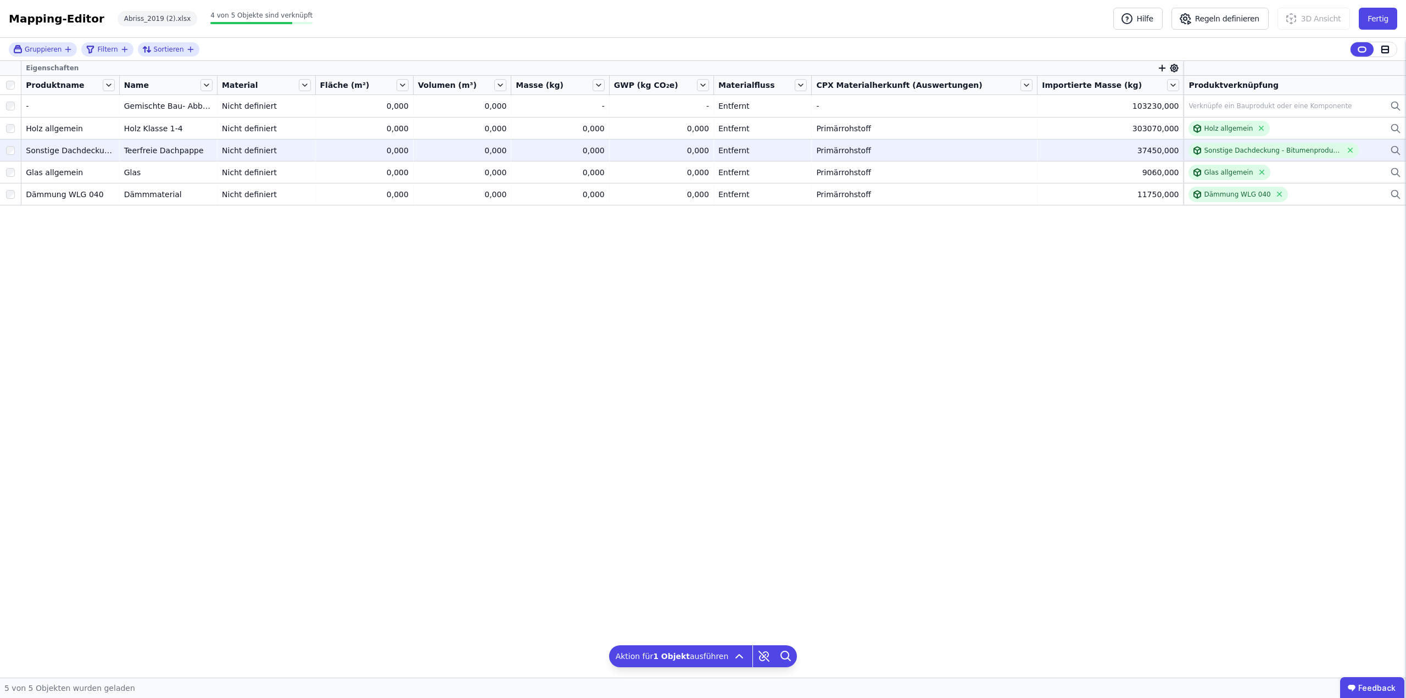
click at [1157, 67] on icon "button" at bounding box center [1162, 68] width 10 height 10
click at [1117, 390] on div "Gruppieren Filtern Sortieren Eigenschaften Concular Eigenschaften Importierte E…" at bounding box center [703, 358] width 1406 height 640
click at [1157, 69] on icon "button" at bounding box center [1162, 68] width 10 height 10
click at [764, 540] on div "Gruppieren Filtern Sortieren Eigenschaften Concular Eigenschaften Importierte E…" at bounding box center [703, 358] width 1406 height 640
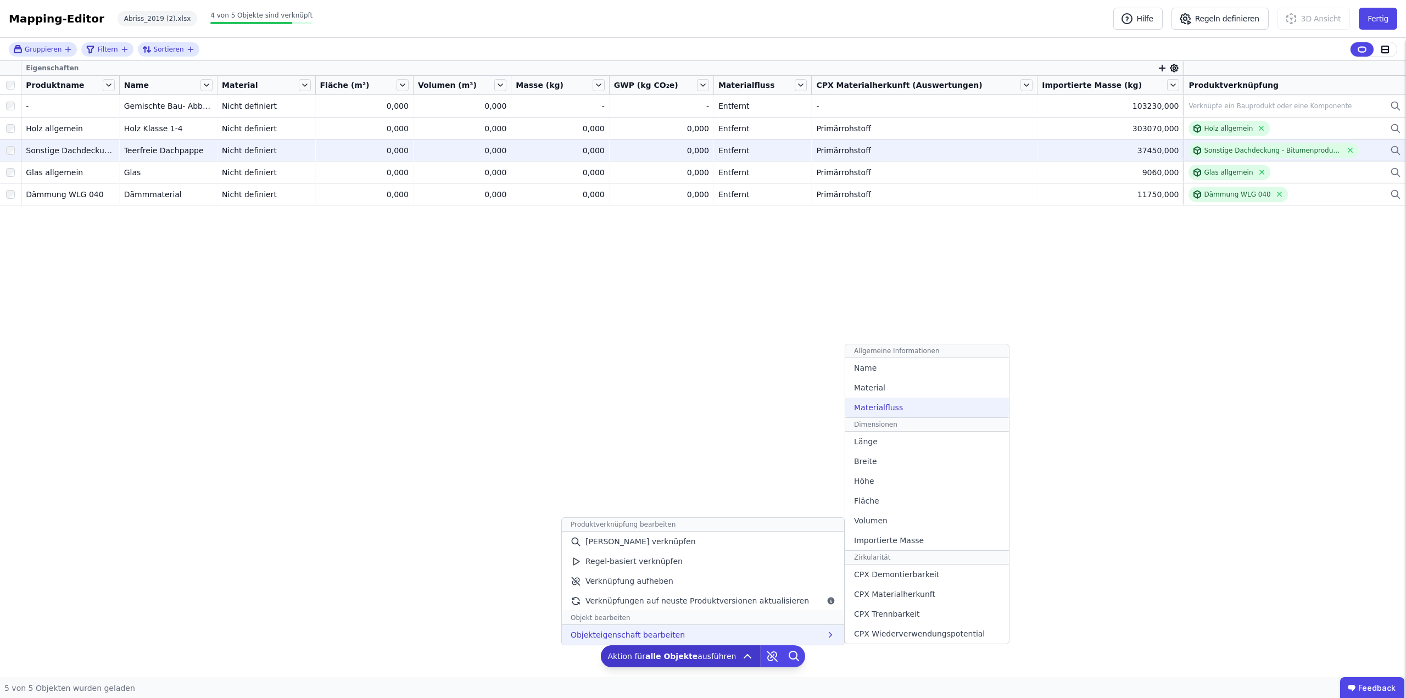
click at [894, 407] on div "Materialfluss" at bounding box center [927, 407] width 164 height 20
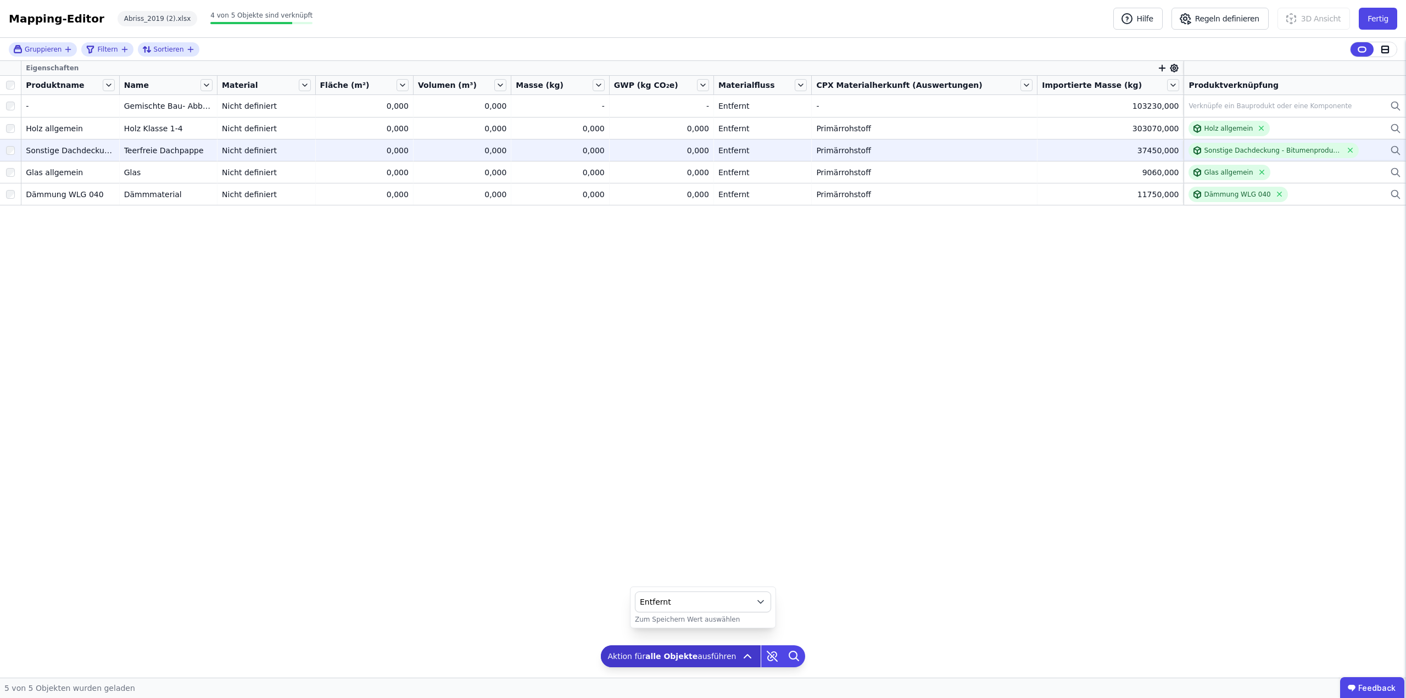
click at [706, 605] on span "Entfernt" at bounding box center [694, 601] width 109 height 11
click at [697, 518] on div "Hinzugefügt" at bounding box center [702, 517] width 117 height 11
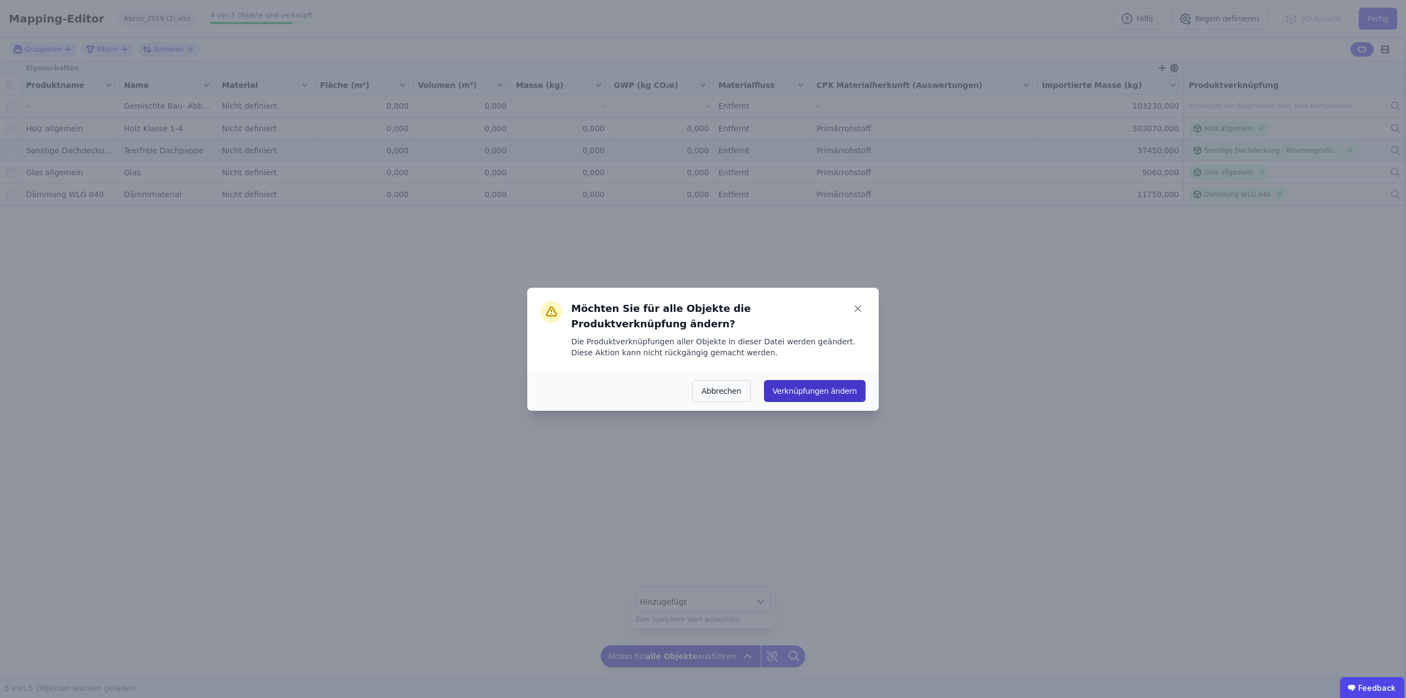
click at [844, 384] on button "Verknüpfungen ändern" at bounding box center [815, 391] width 102 height 22
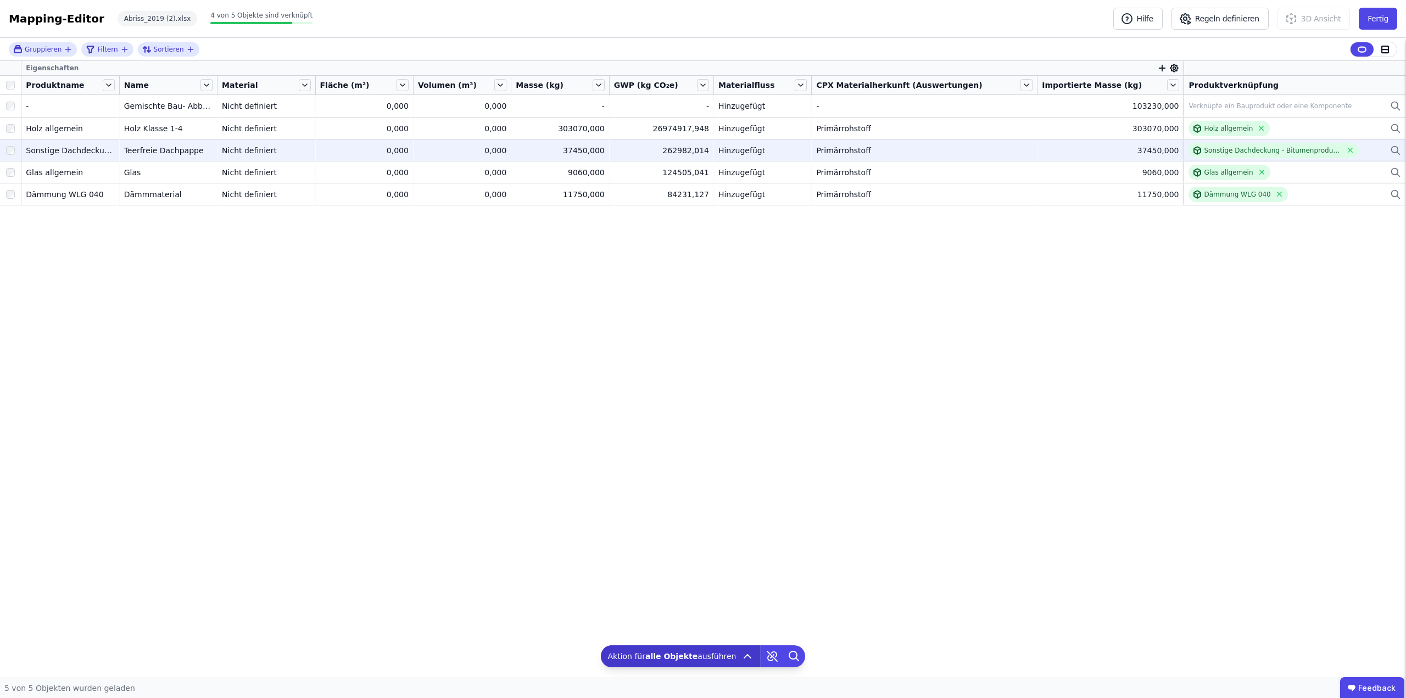
click at [651, 335] on div "Eigenschaften Produktname Name Material Fläche (m²) Volumen (m³) Masse (kg) GWP…" at bounding box center [703, 369] width 1406 height 617
